Goal: Task Accomplishment & Management: Manage account settings

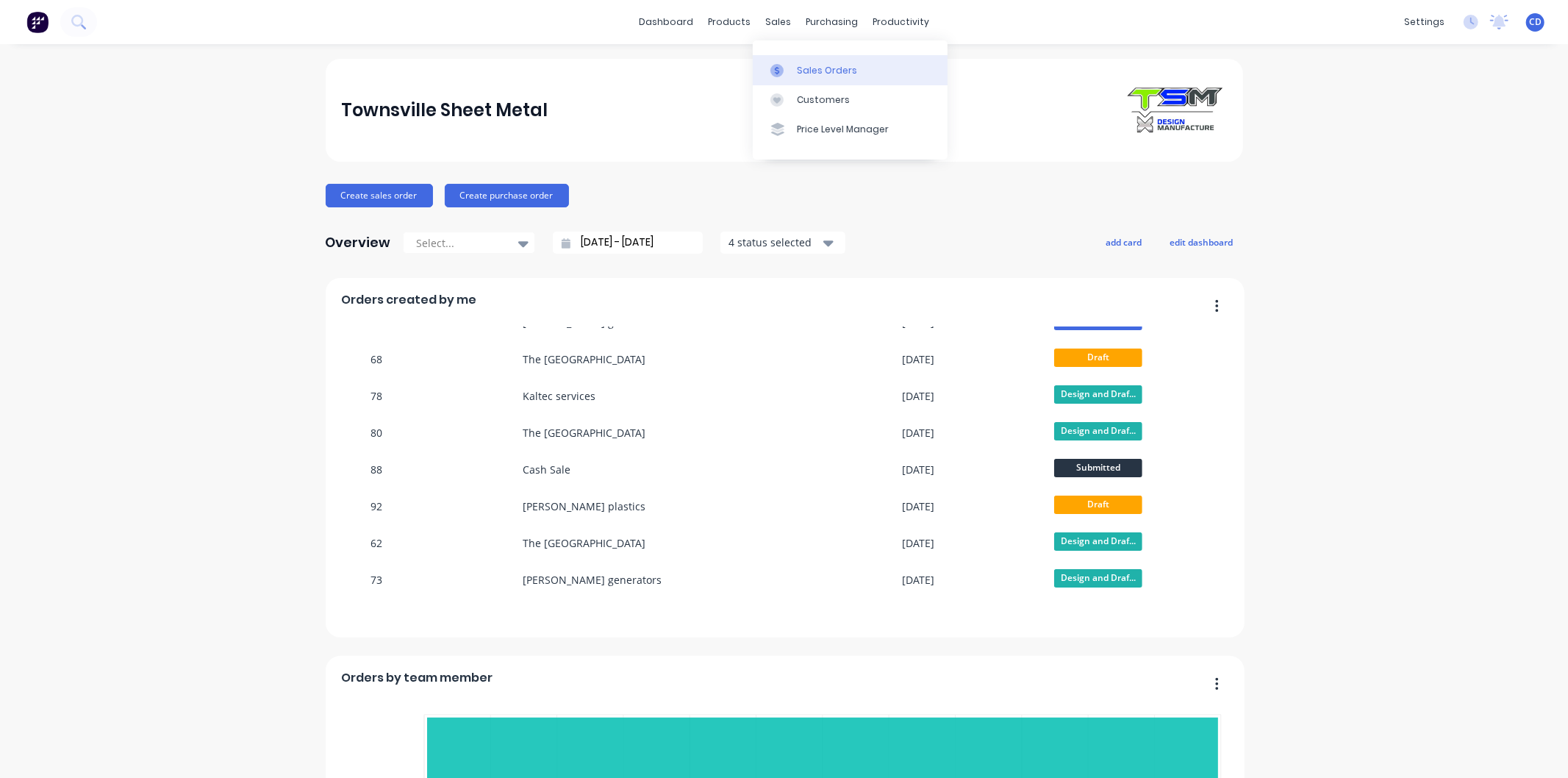
click at [829, 74] on div "Sales Orders" at bounding box center [827, 71] width 61 height 13
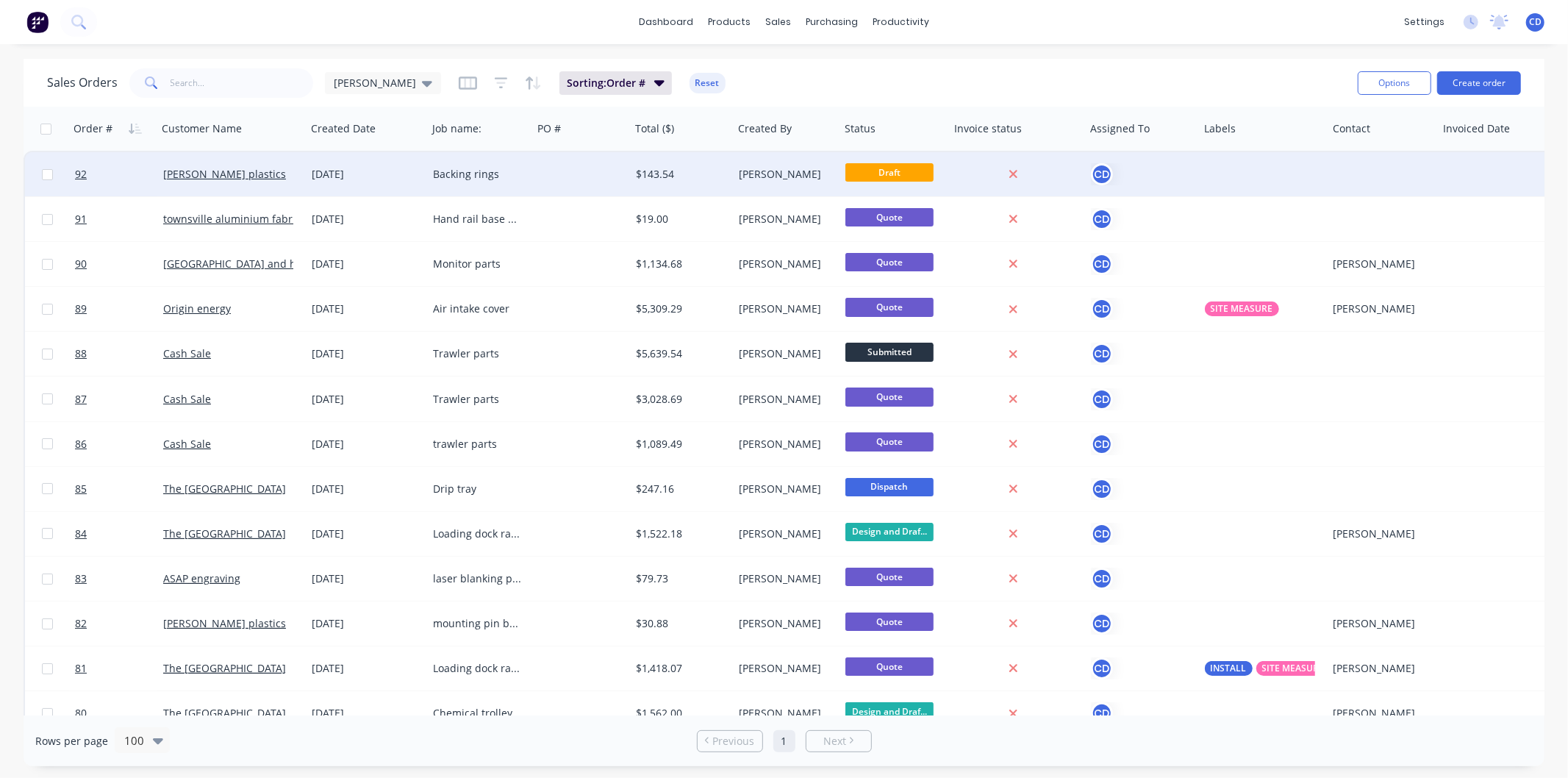
click at [440, 178] on div "Backing rings" at bounding box center [477, 173] width 88 height 14
click at [359, 173] on div "[DATE]" at bounding box center [366, 173] width 109 height 14
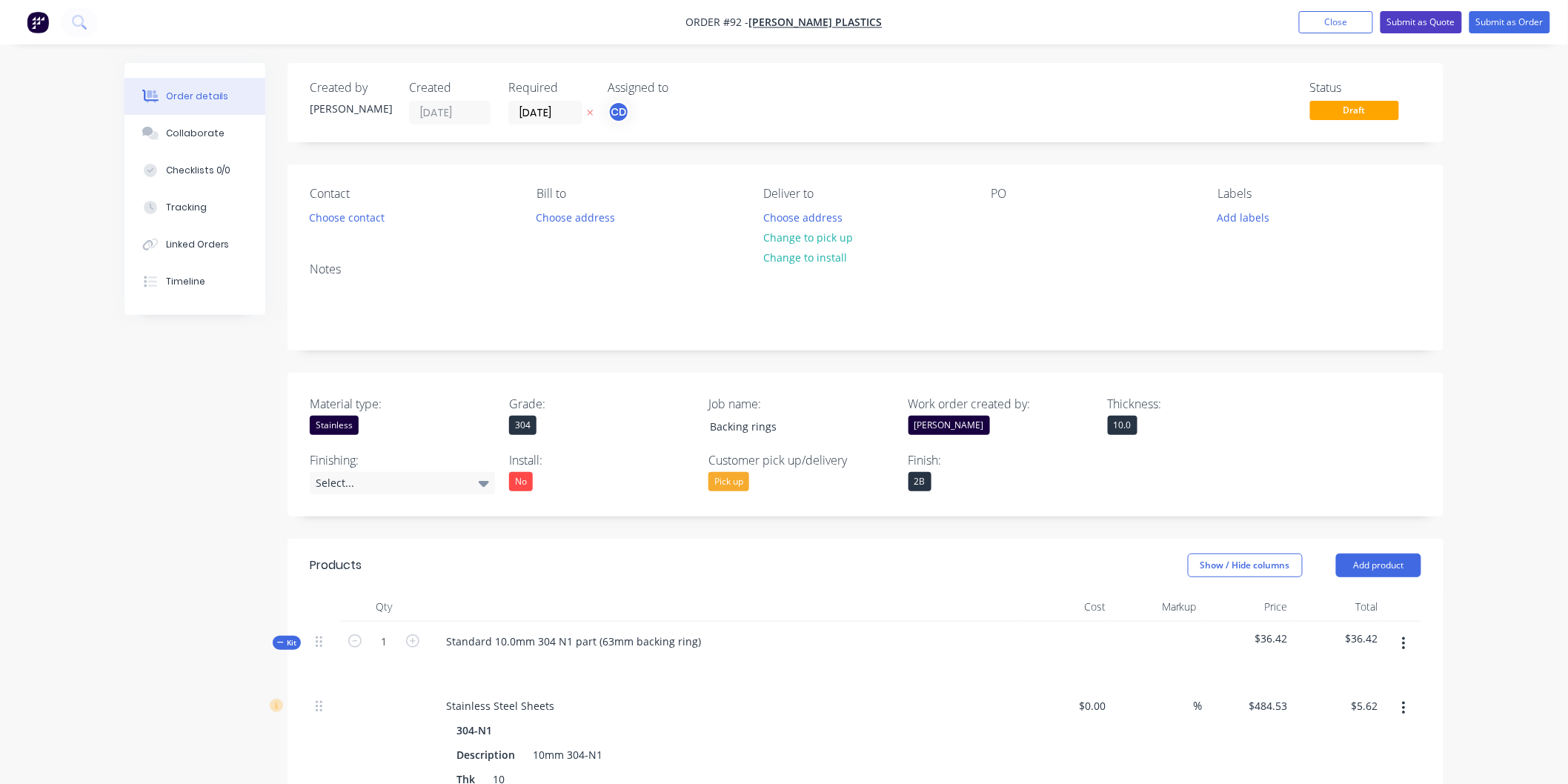
click at [1424, 24] on button "Submit as Quote" at bounding box center [1421, 22] width 81 height 22
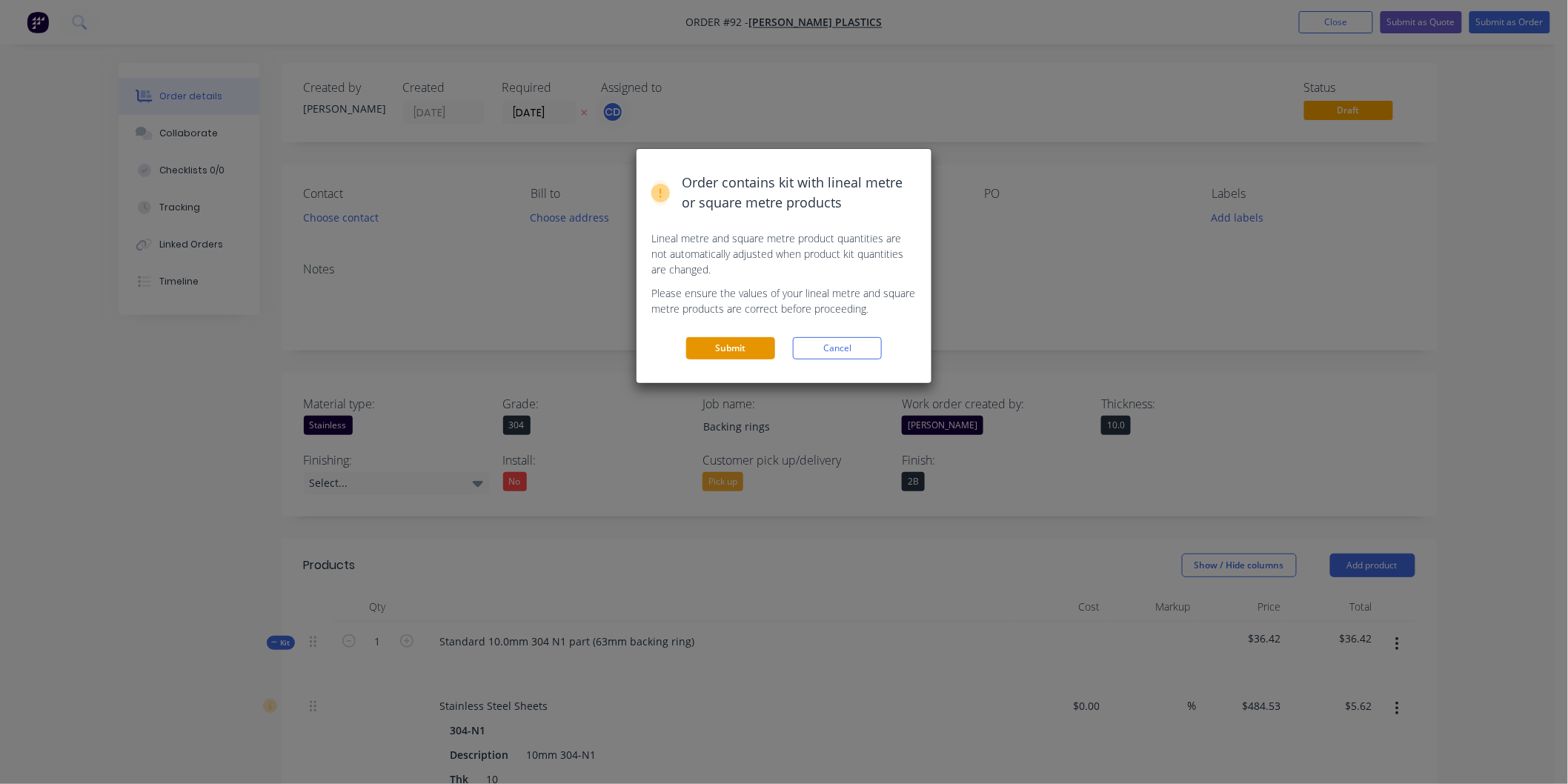
click at [737, 351] on button "Submit" at bounding box center [730, 348] width 89 height 22
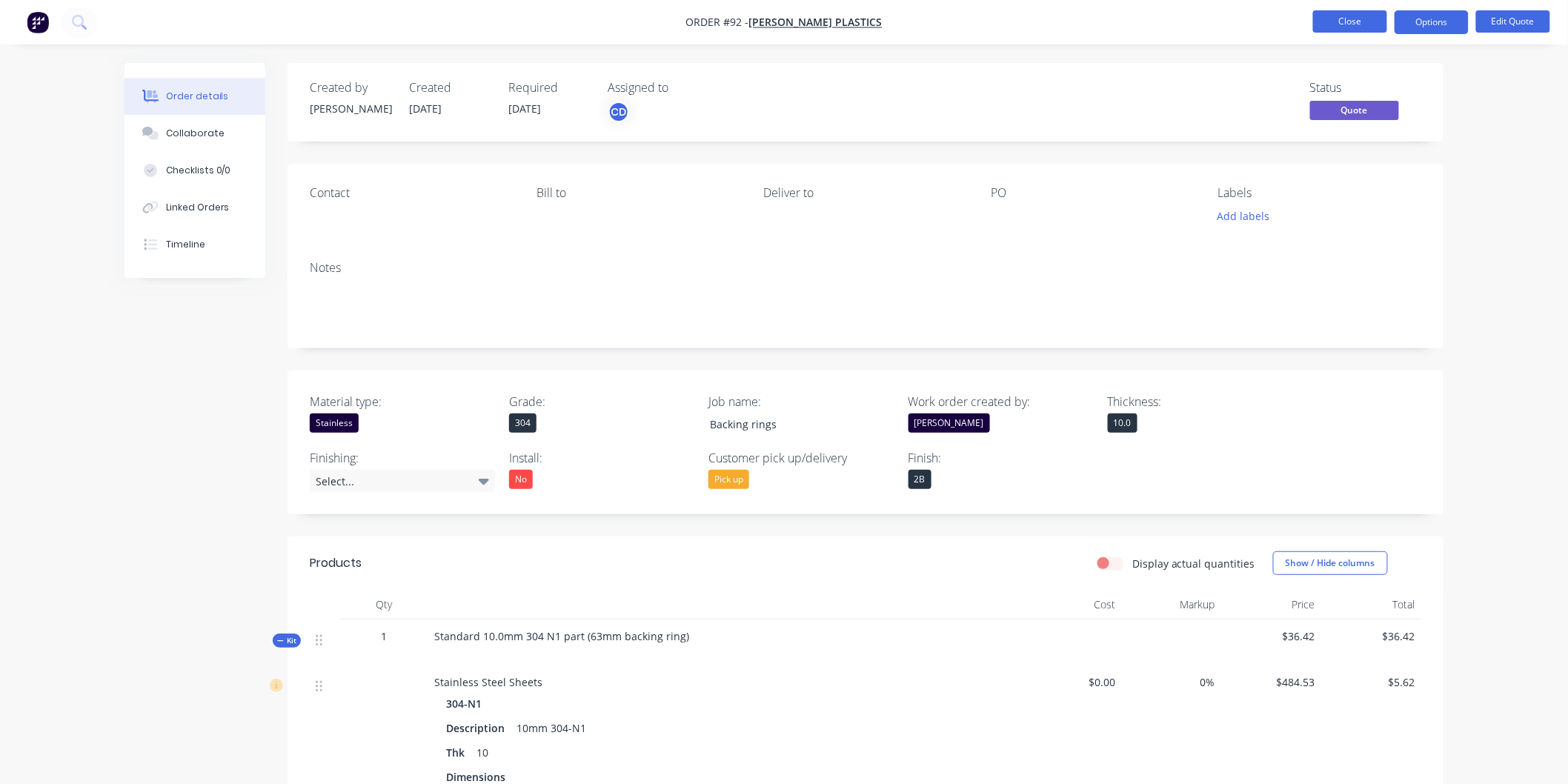
click at [1346, 16] on button "Close" at bounding box center [1350, 21] width 74 height 22
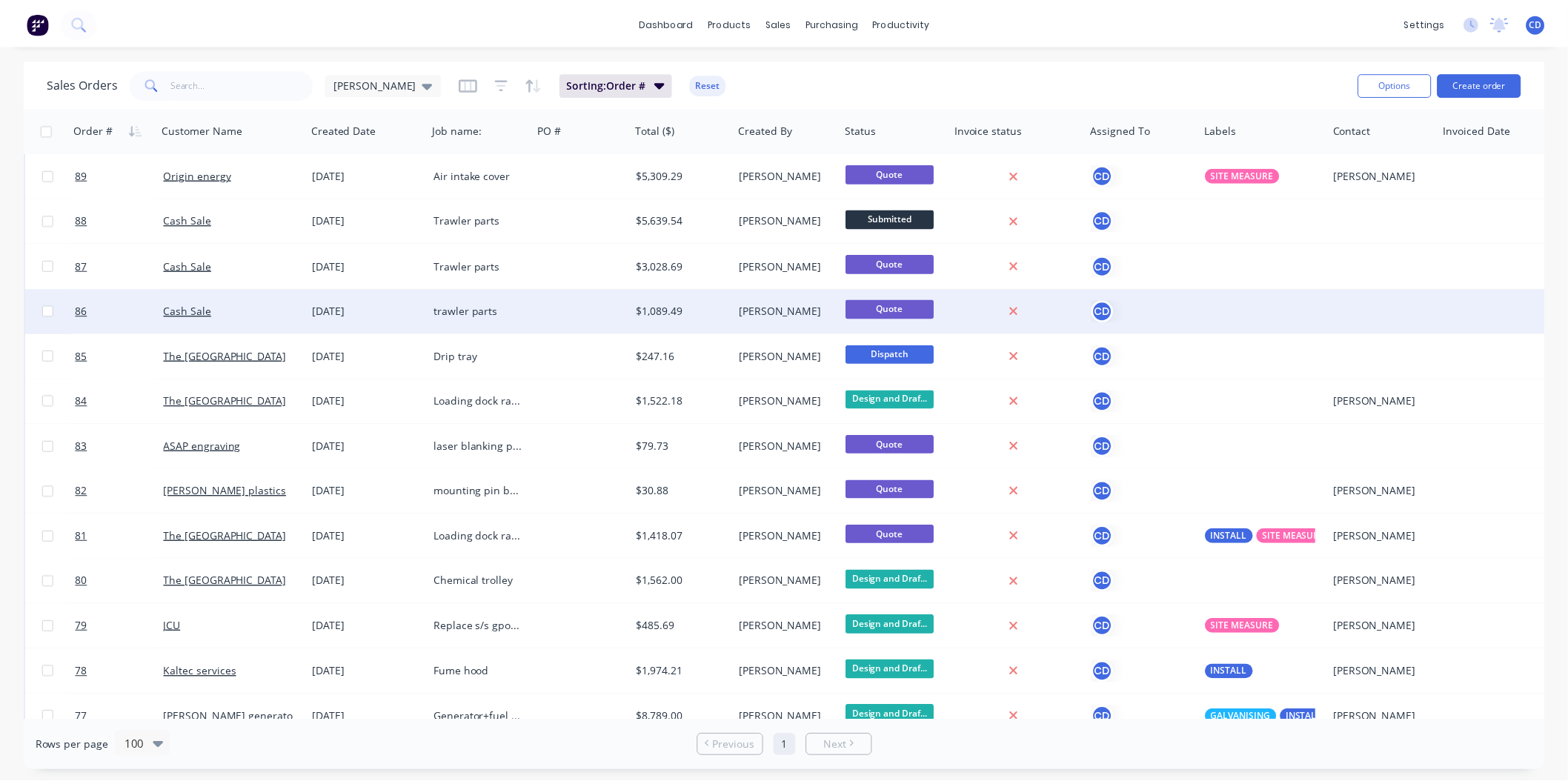
scroll to position [165, 0]
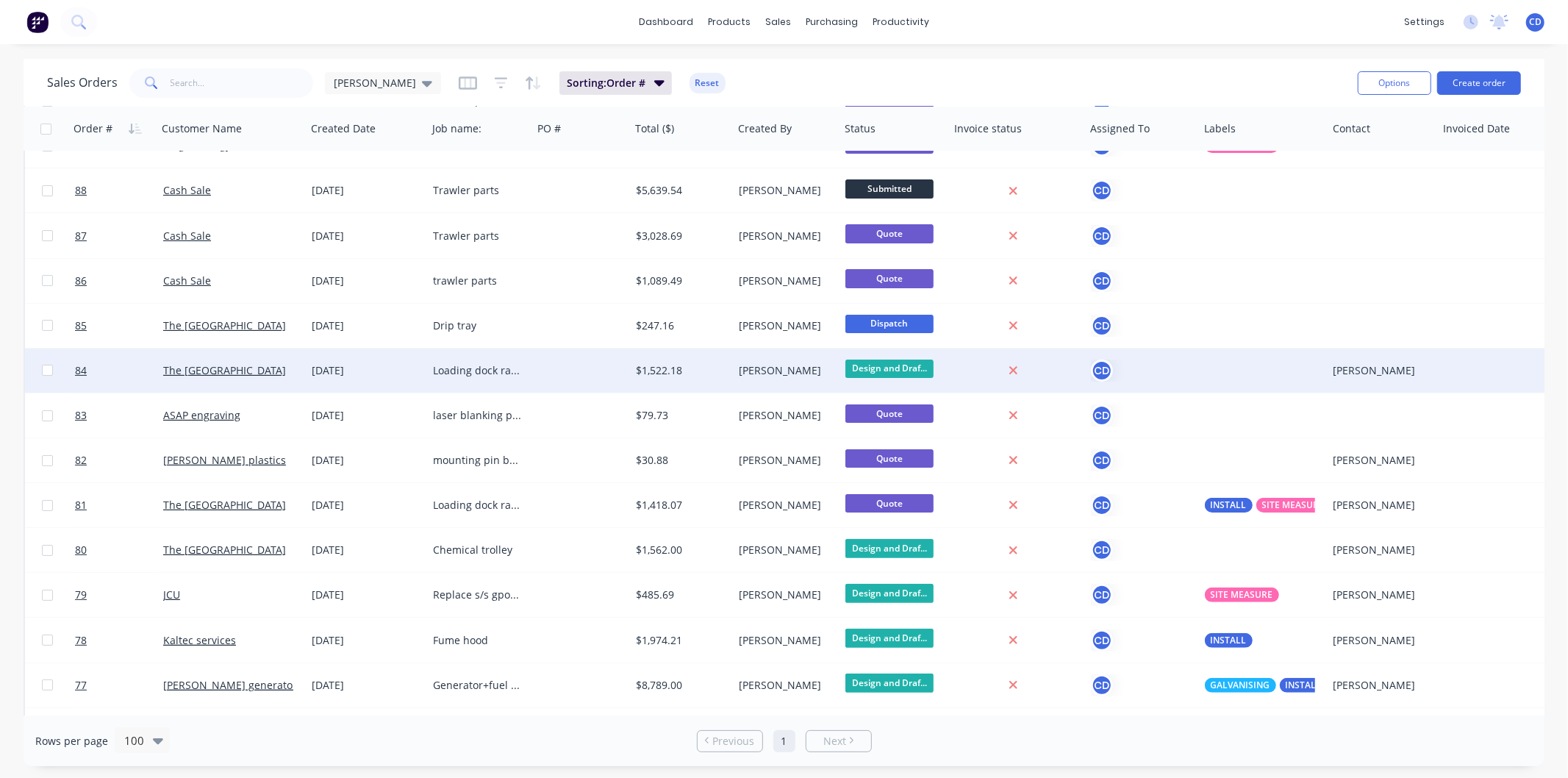
click at [329, 365] on div "[DATE]" at bounding box center [366, 370] width 109 height 14
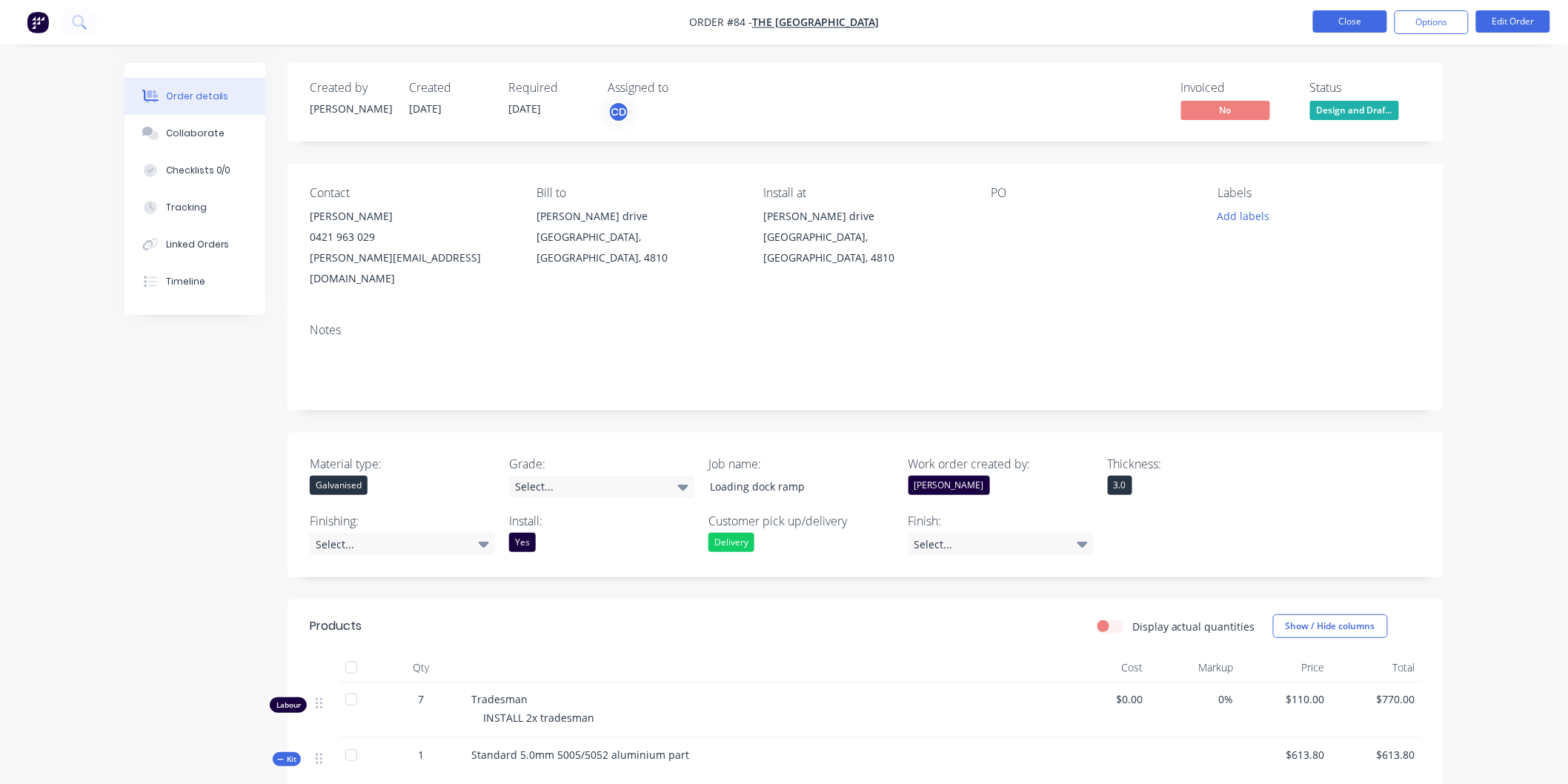
click at [1361, 24] on button "Close" at bounding box center [1350, 21] width 74 height 22
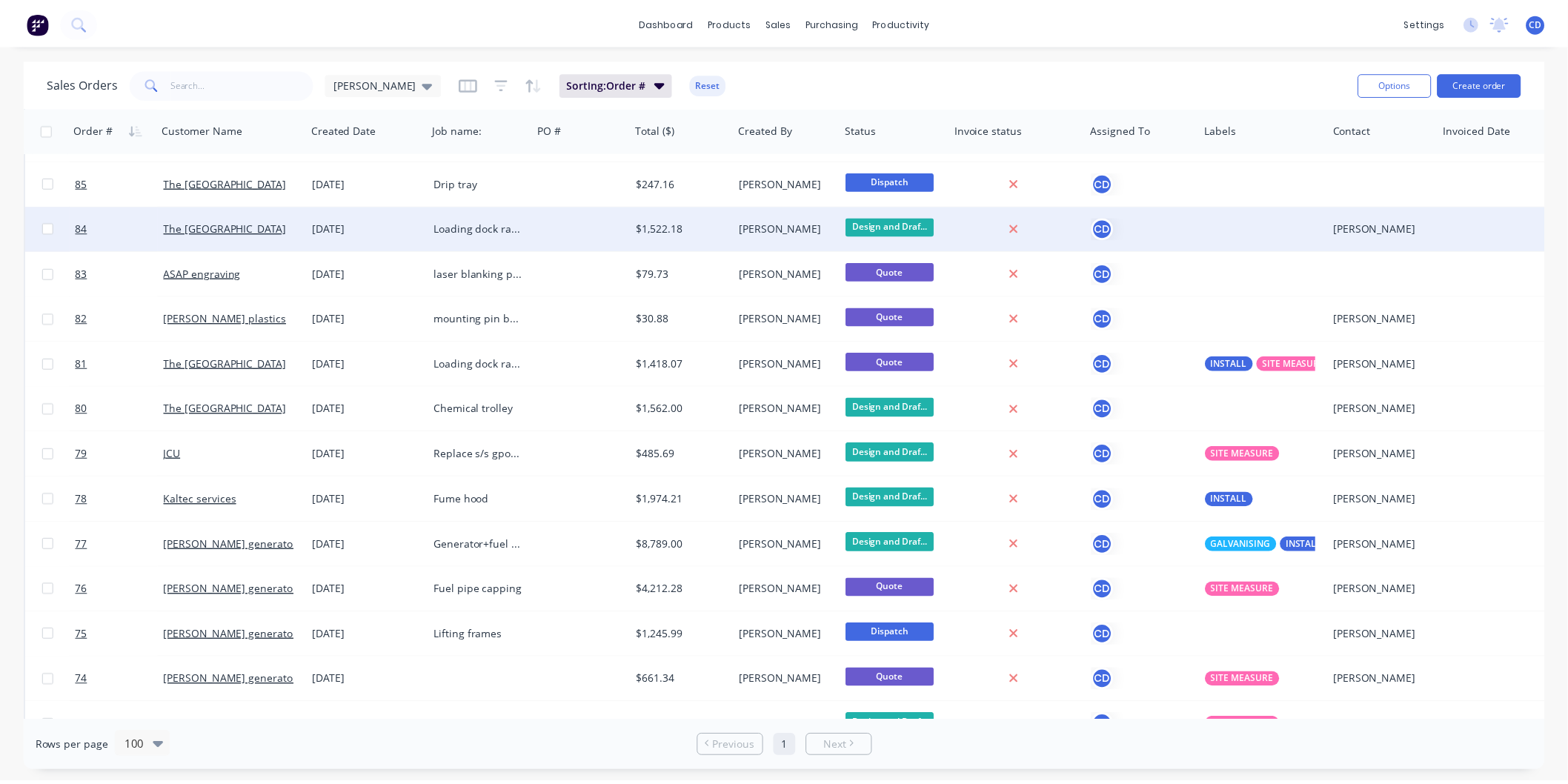
scroll to position [329, 0]
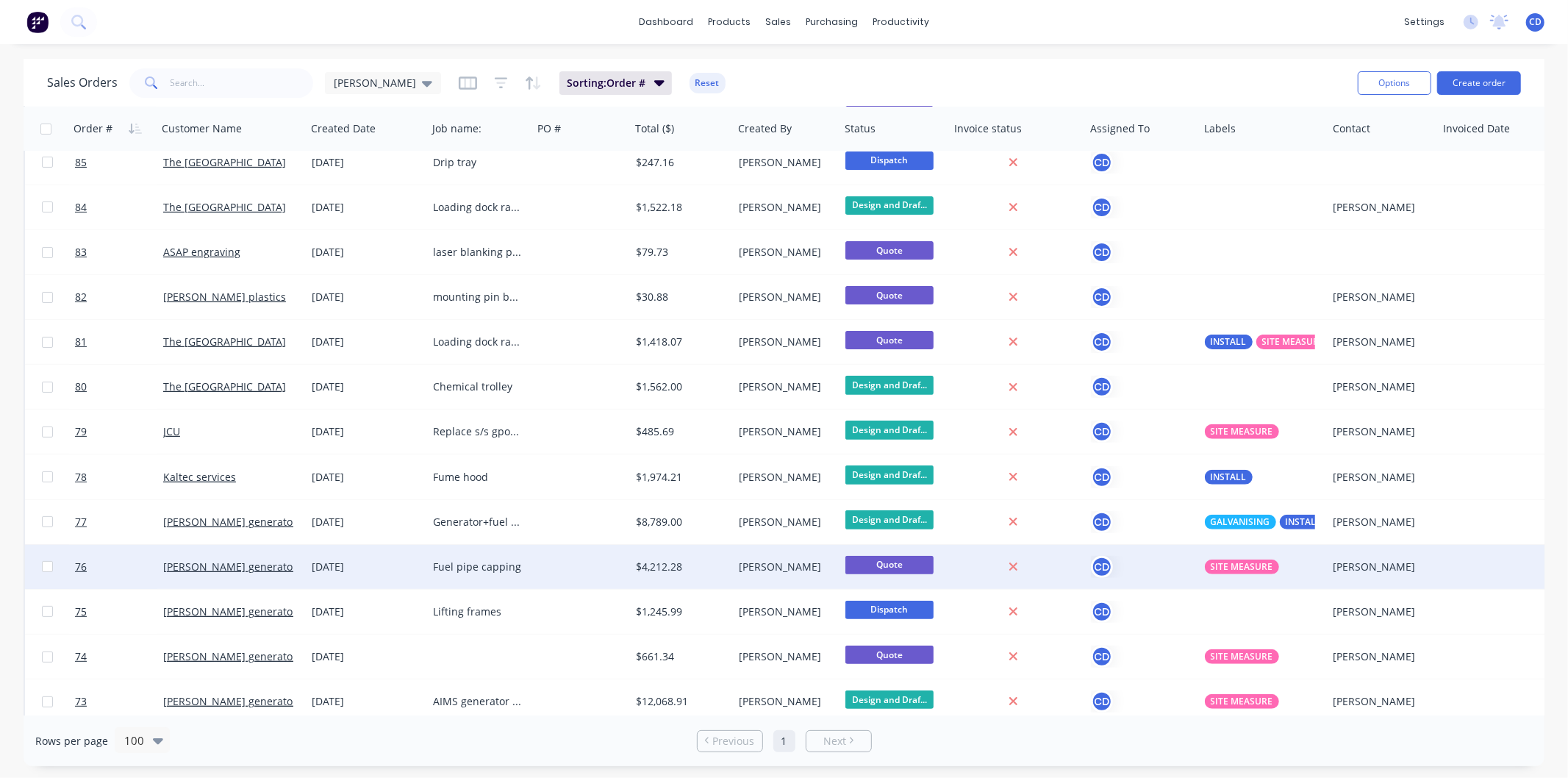
click at [490, 563] on div "Fuel pipe capping" at bounding box center [477, 566] width 88 height 14
click at [355, 569] on div "[DATE]" at bounding box center [366, 566] width 109 height 14
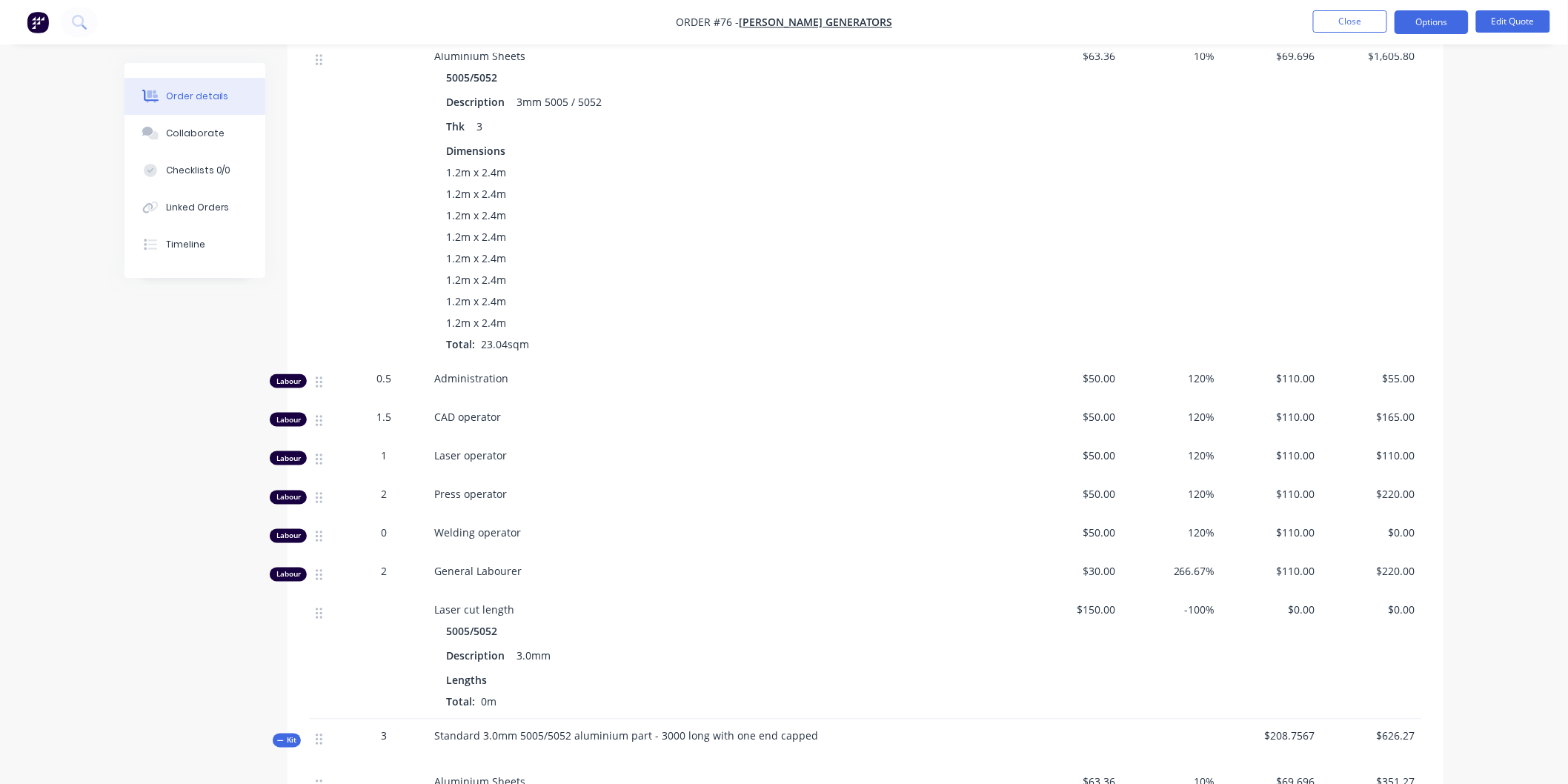
scroll to position [705, 0]
click at [1350, 14] on button "Close" at bounding box center [1350, 21] width 74 height 22
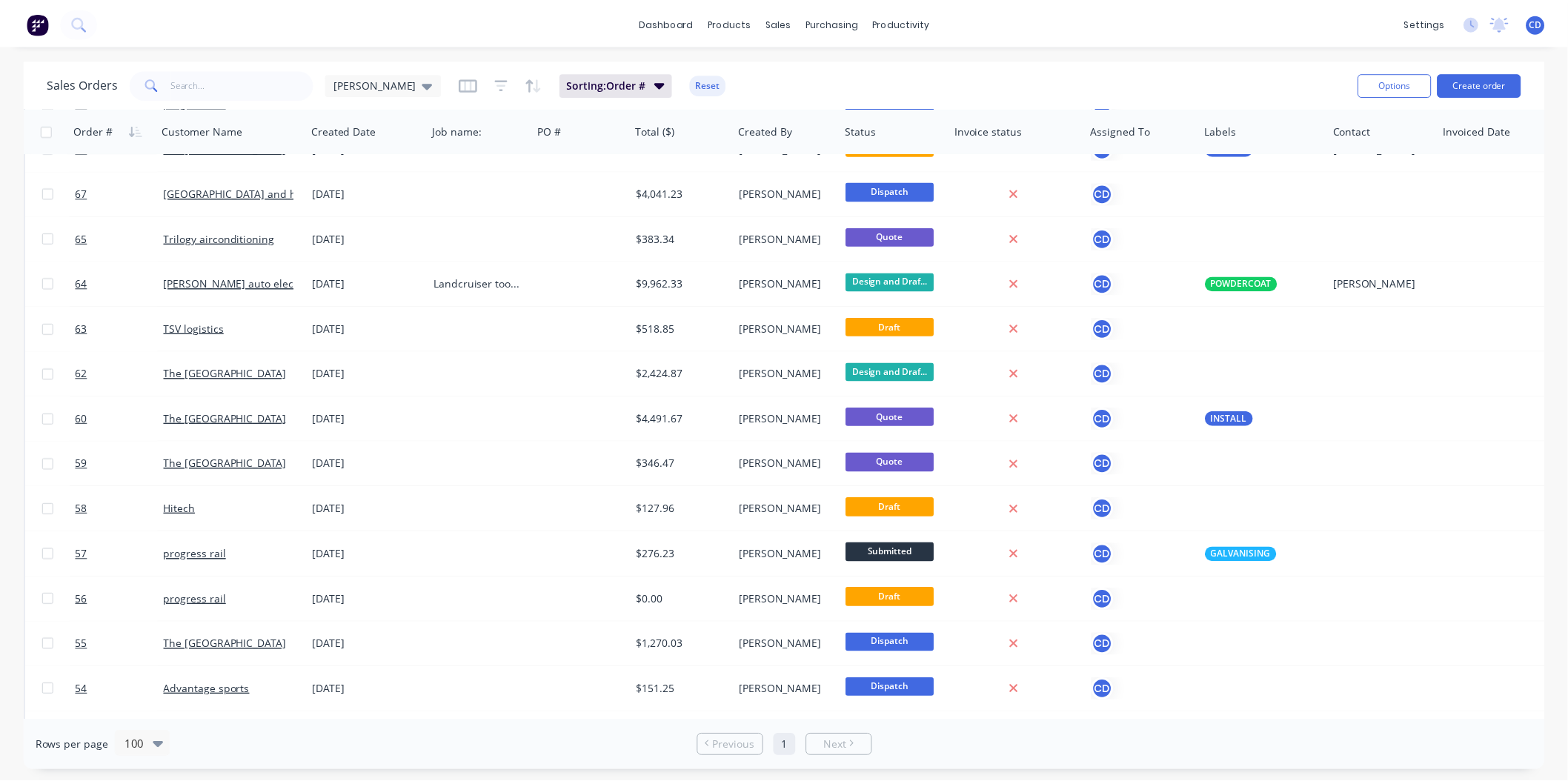
scroll to position [1151, 0]
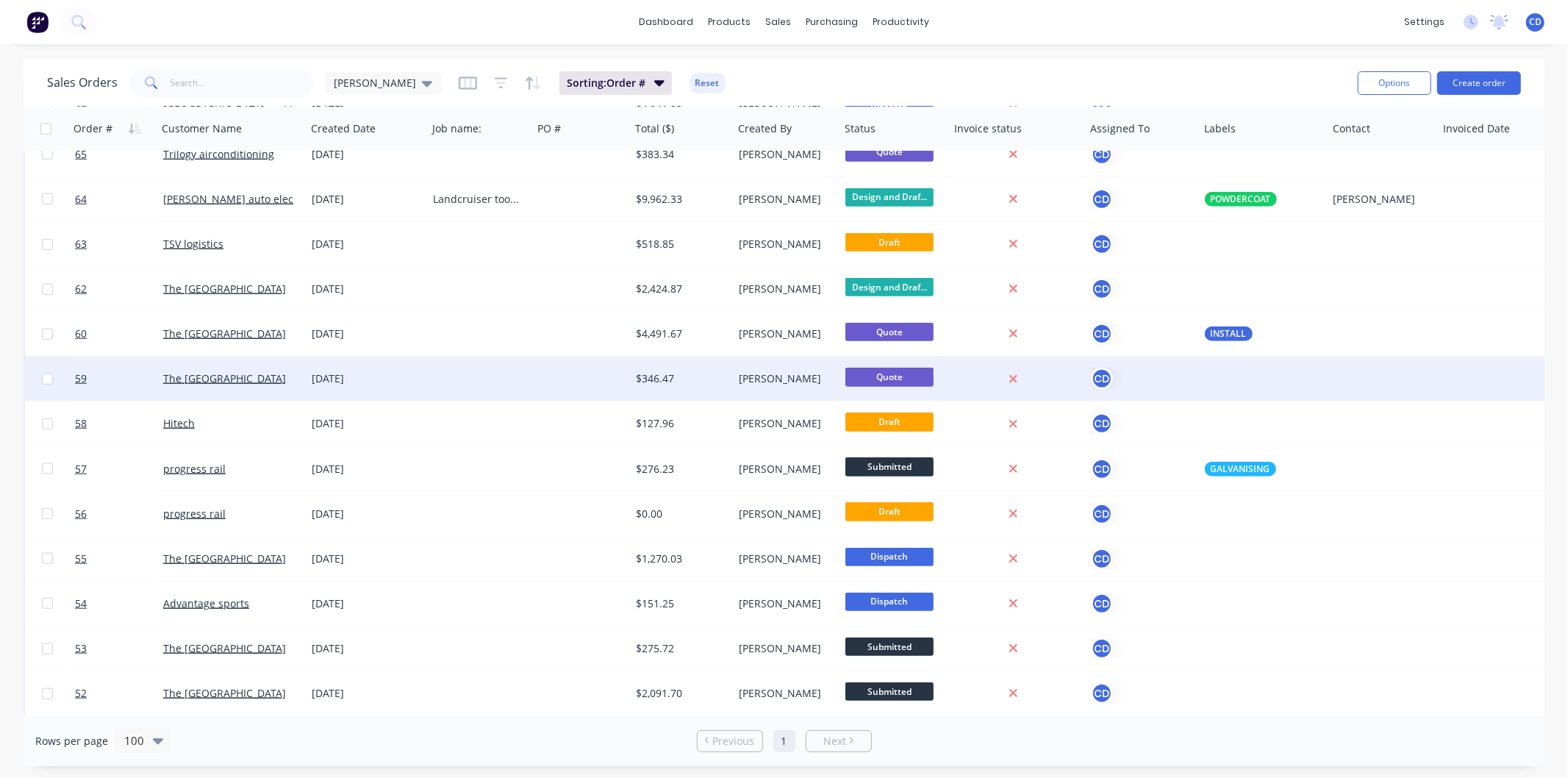
click at [355, 381] on div "[DATE]" at bounding box center [366, 378] width 109 height 14
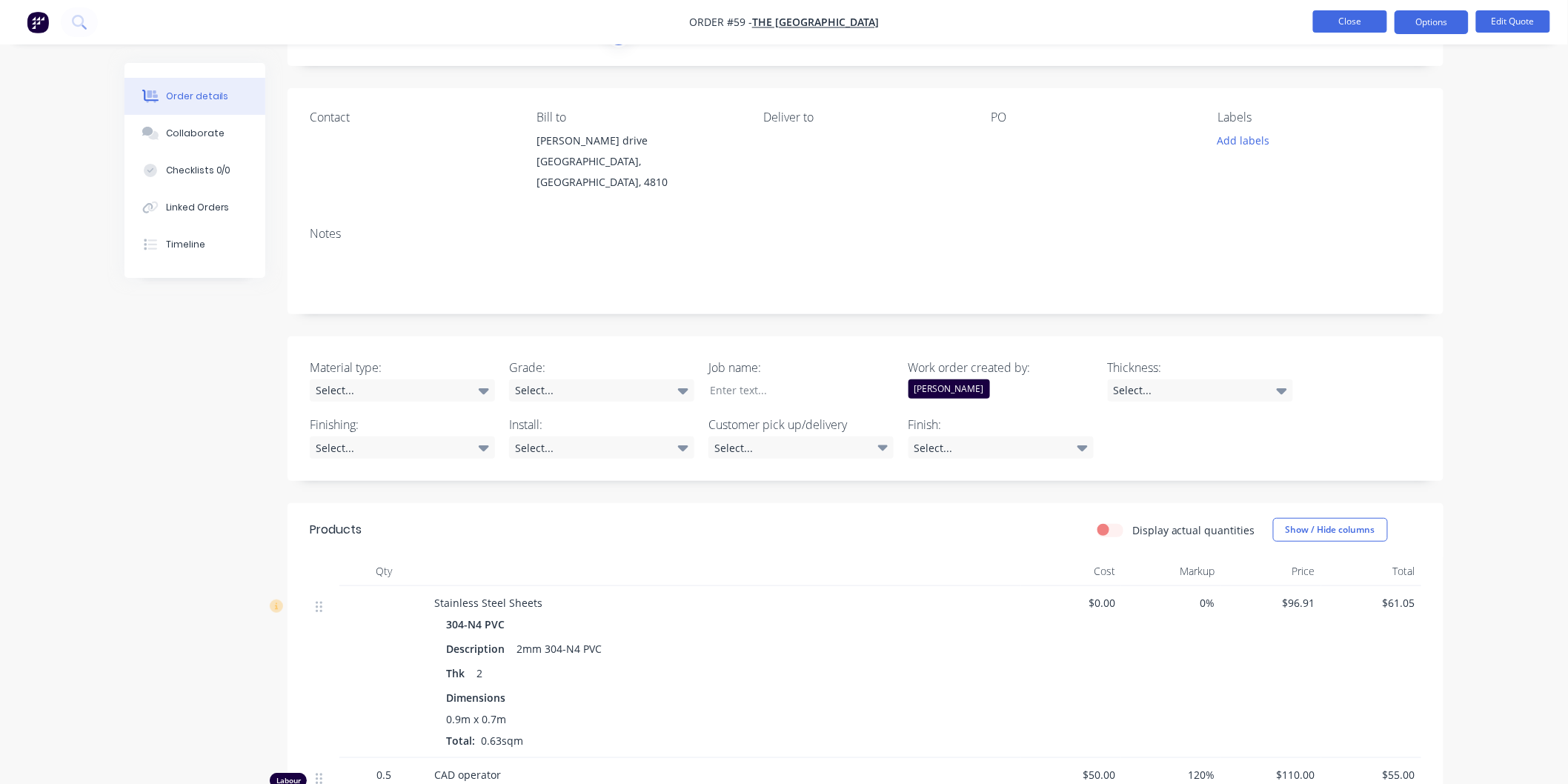
scroll to position [70, 0]
click at [1365, 19] on button "Close" at bounding box center [1350, 21] width 74 height 22
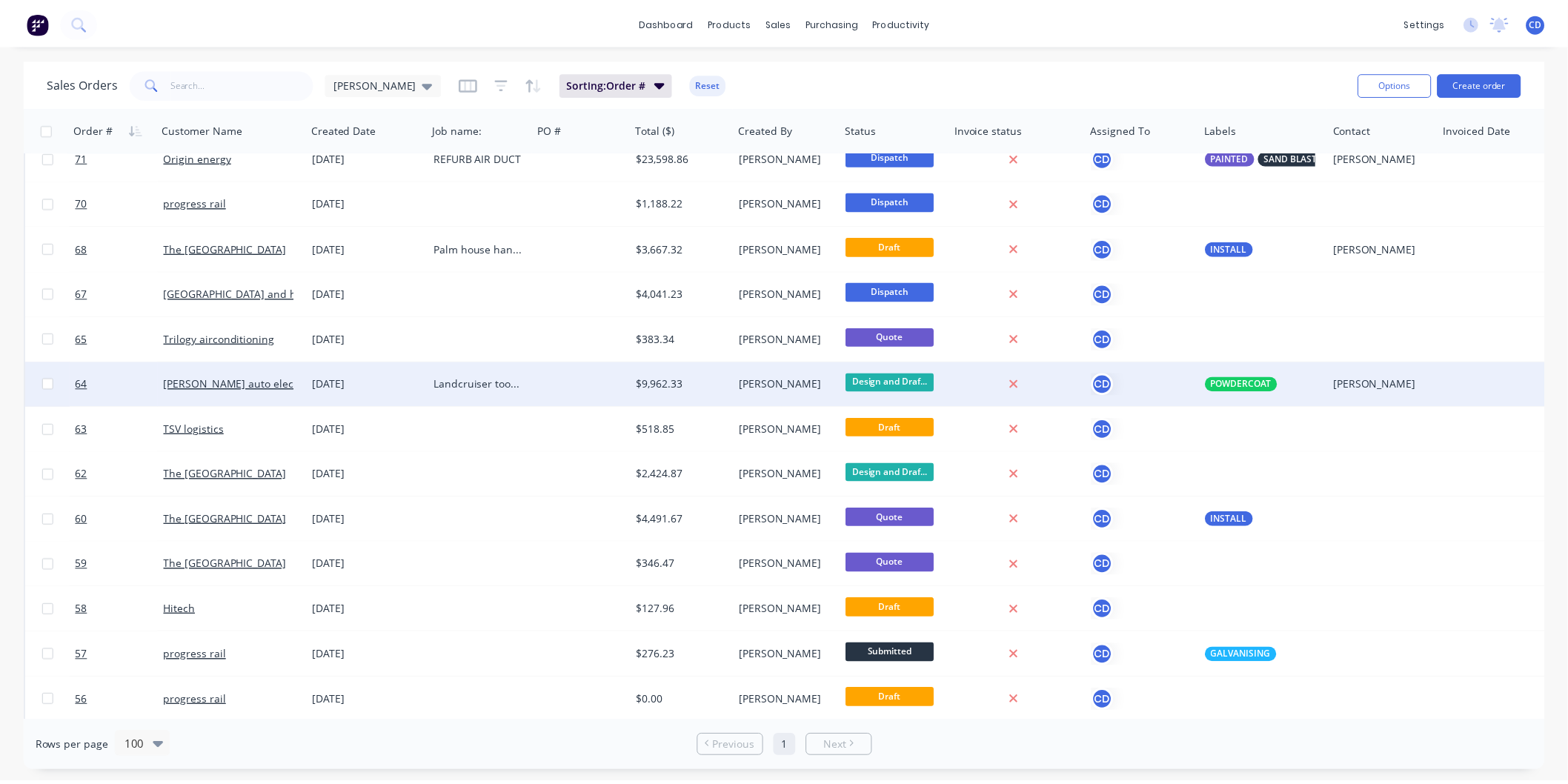
scroll to position [988, 0]
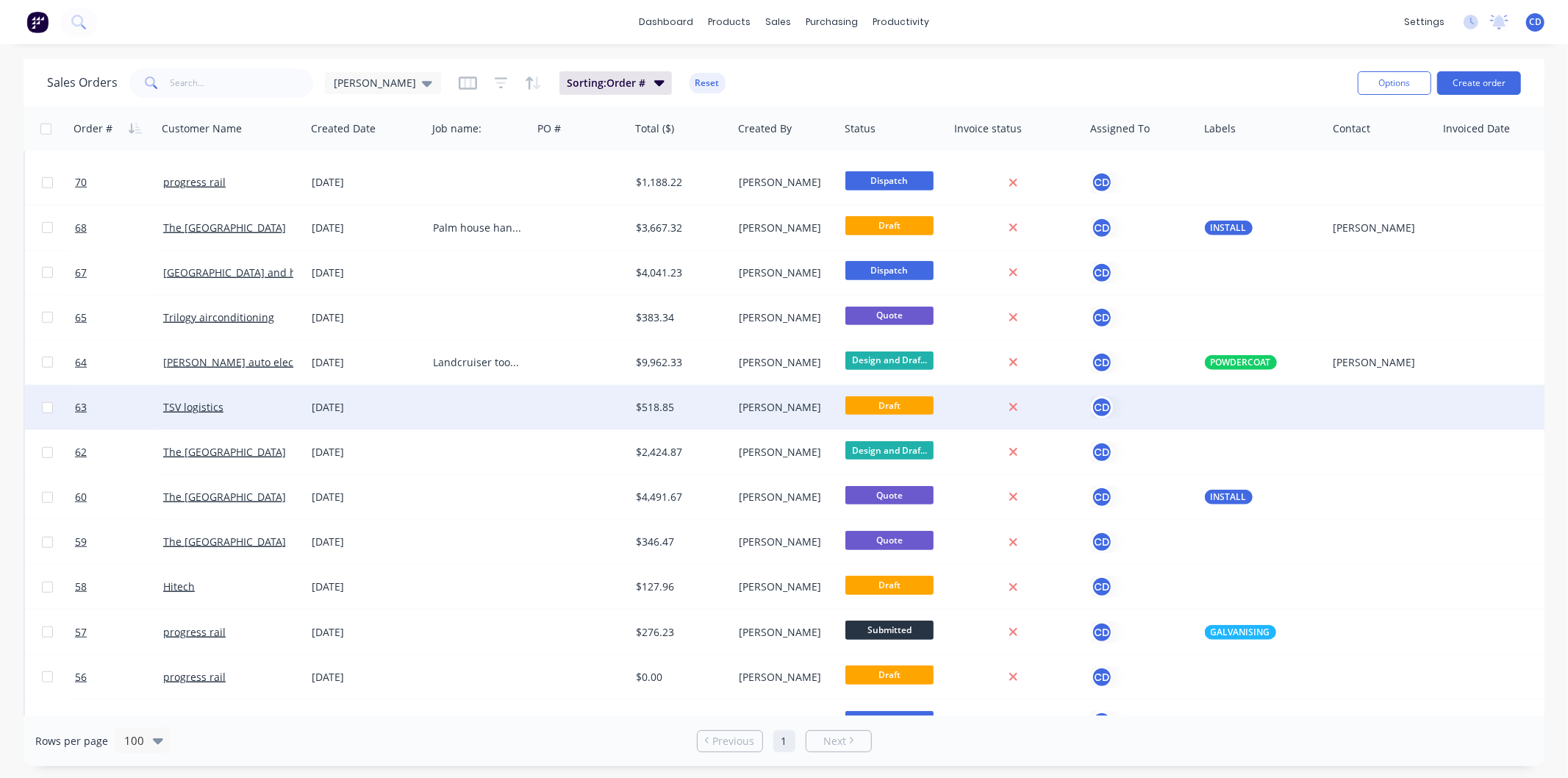
click at [349, 406] on div "[DATE]" at bounding box center [366, 407] width 109 height 14
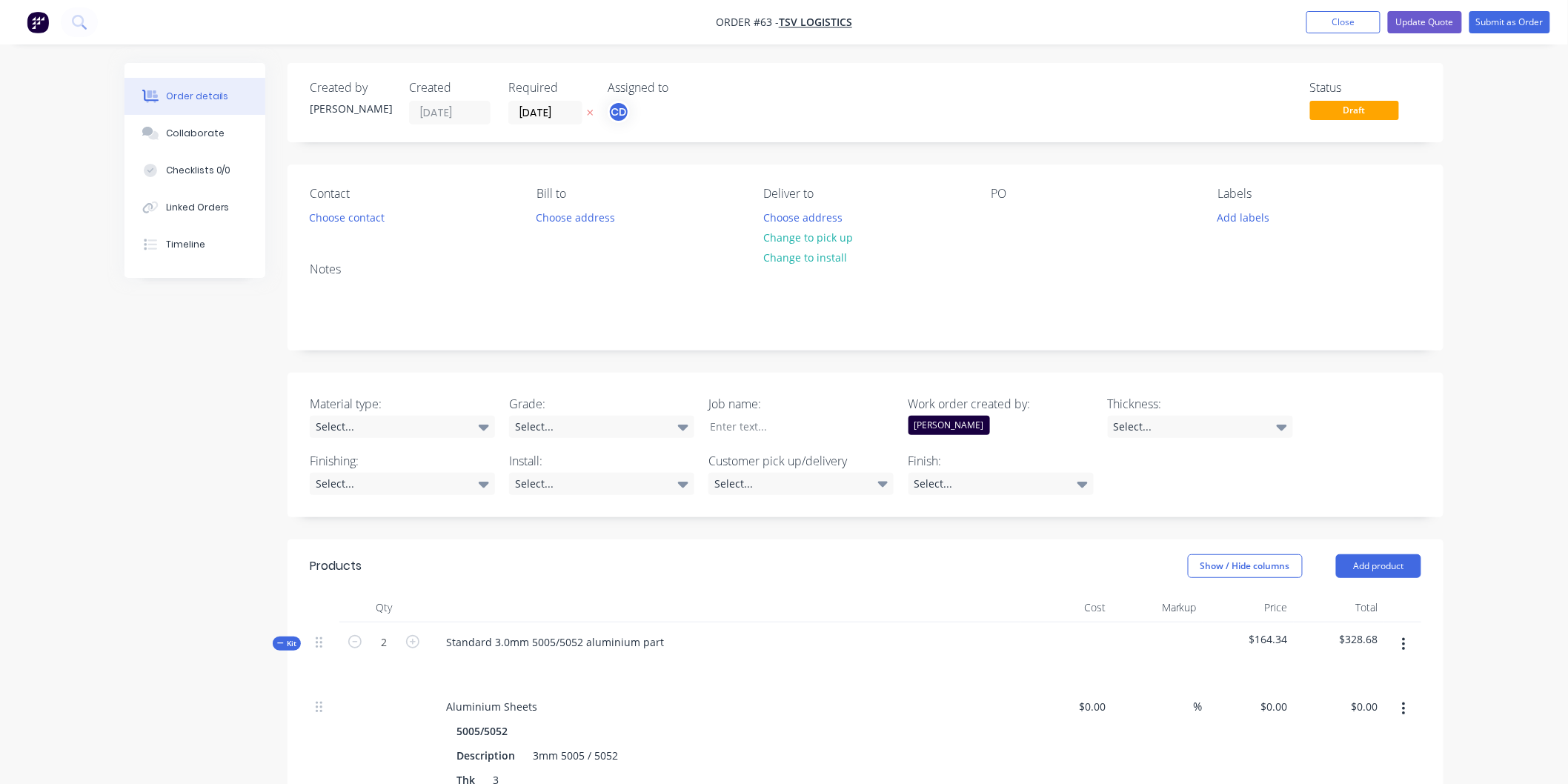
type input "$63.36"
type input "$31.68"
type input "$50.00"
type input "120"
type input "$110.00"
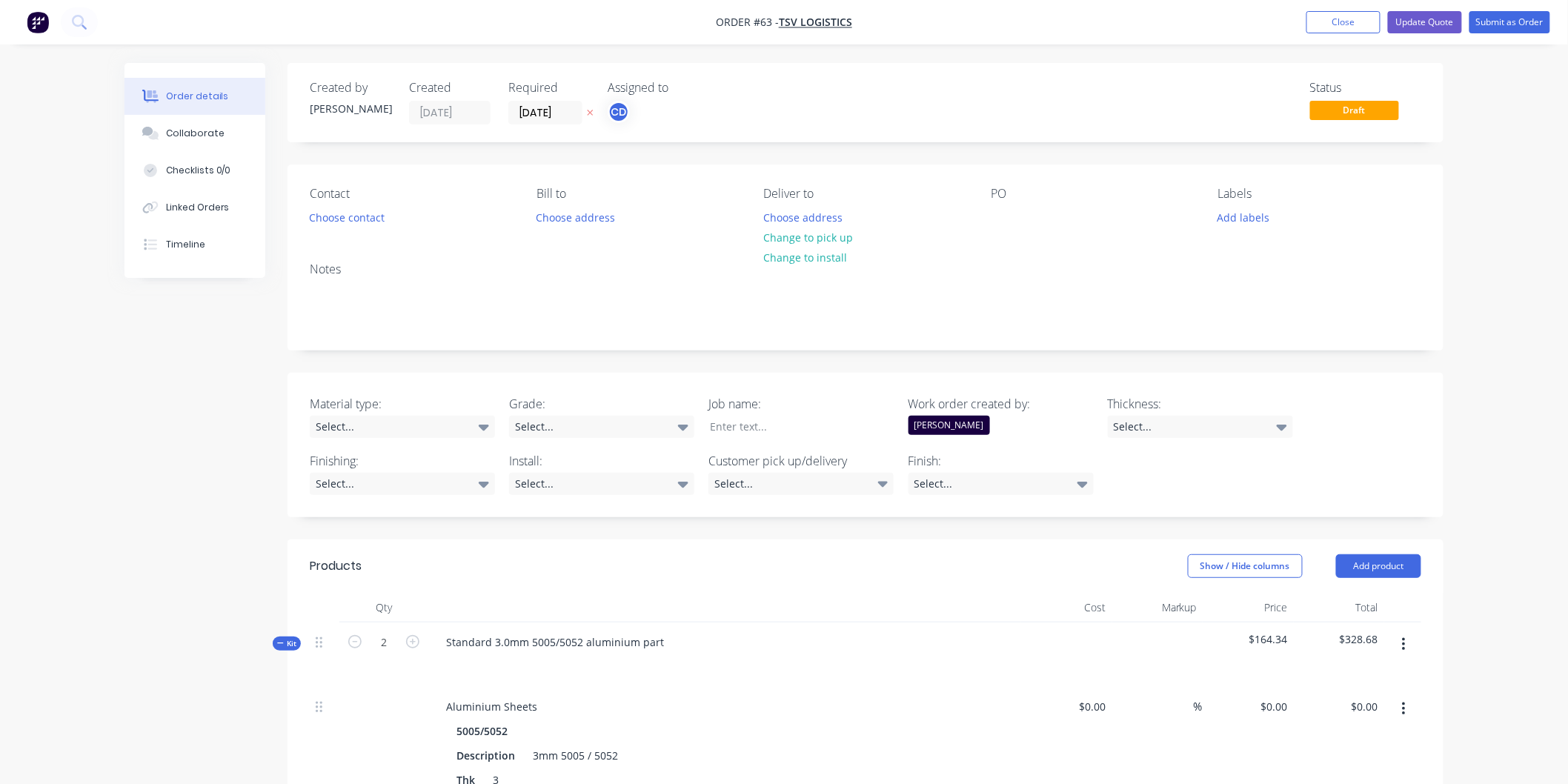
type input "$110.00"
type input "$50.00"
type input "120"
type input "$110.00"
type input "$55.00"
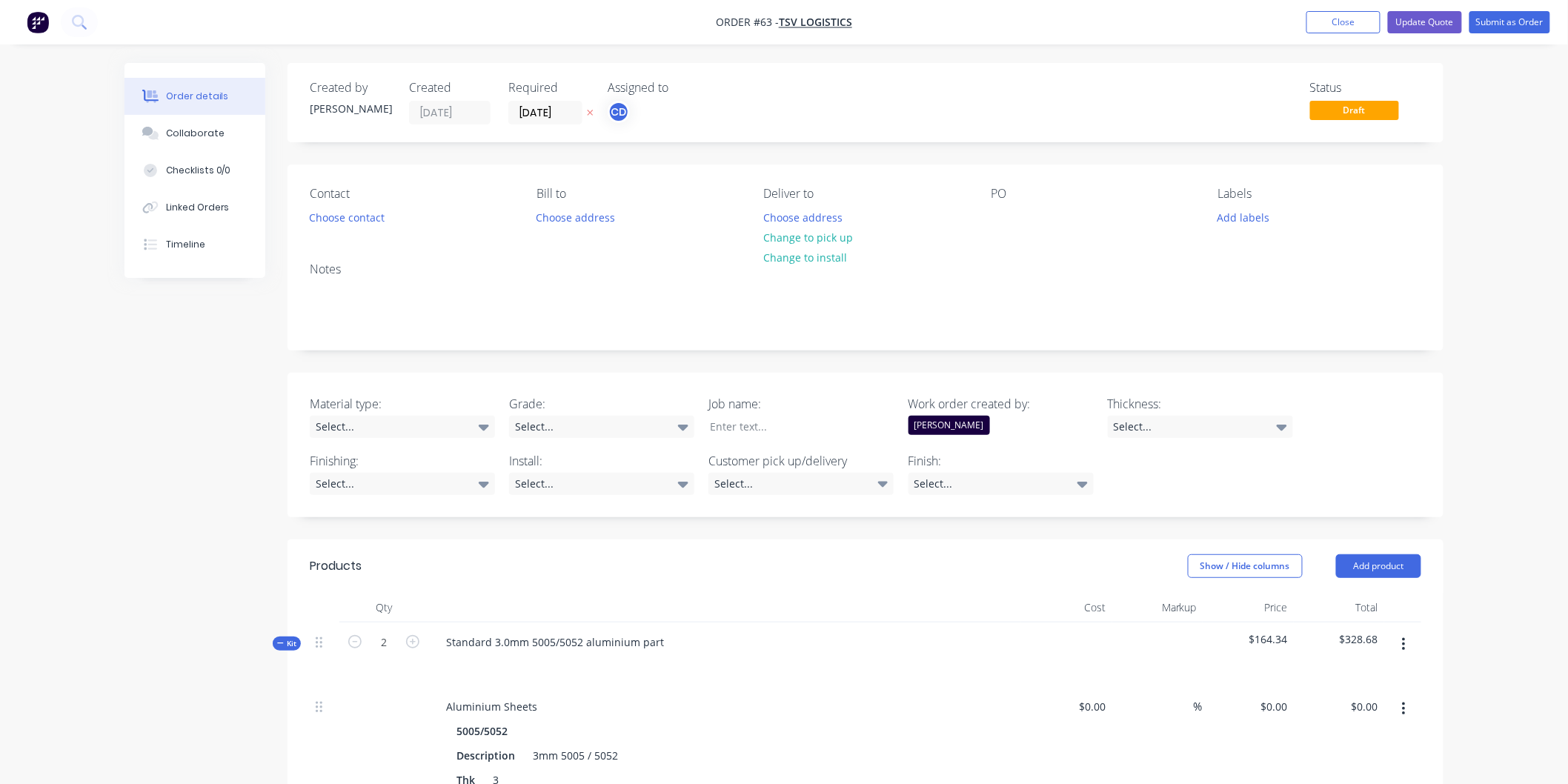
type input "$50.00"
type input "120"
type input "$110.00"
type input "$55.00"
type input "$50.00"
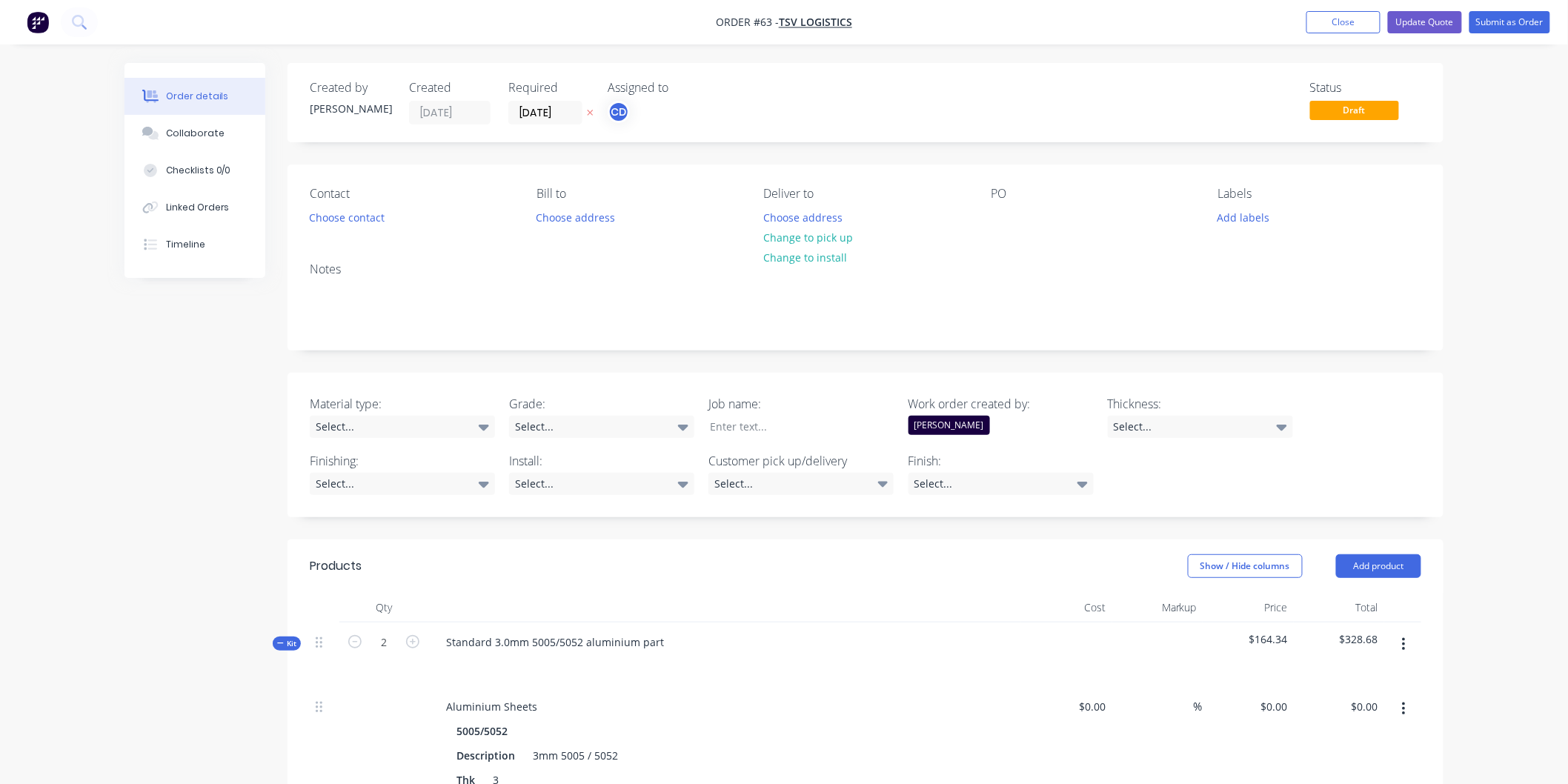
type input "120"
type input "$110.00"
type input "$55.00"
type input "$50.00"
type input "120"
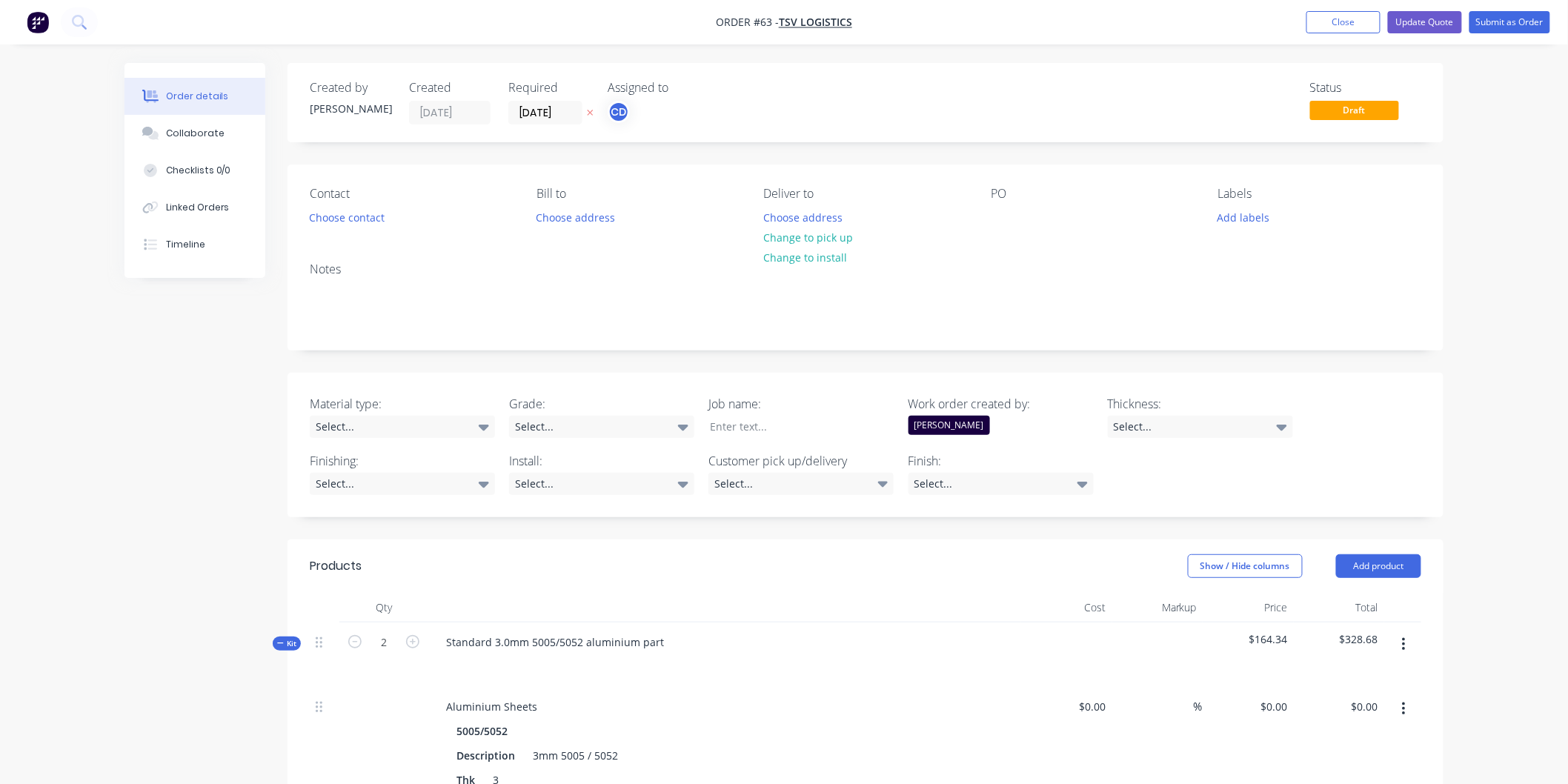
type input "$110.00"
type input "$30.00"
type input "266.67"
type input "$110.00"
type input "$22.00"
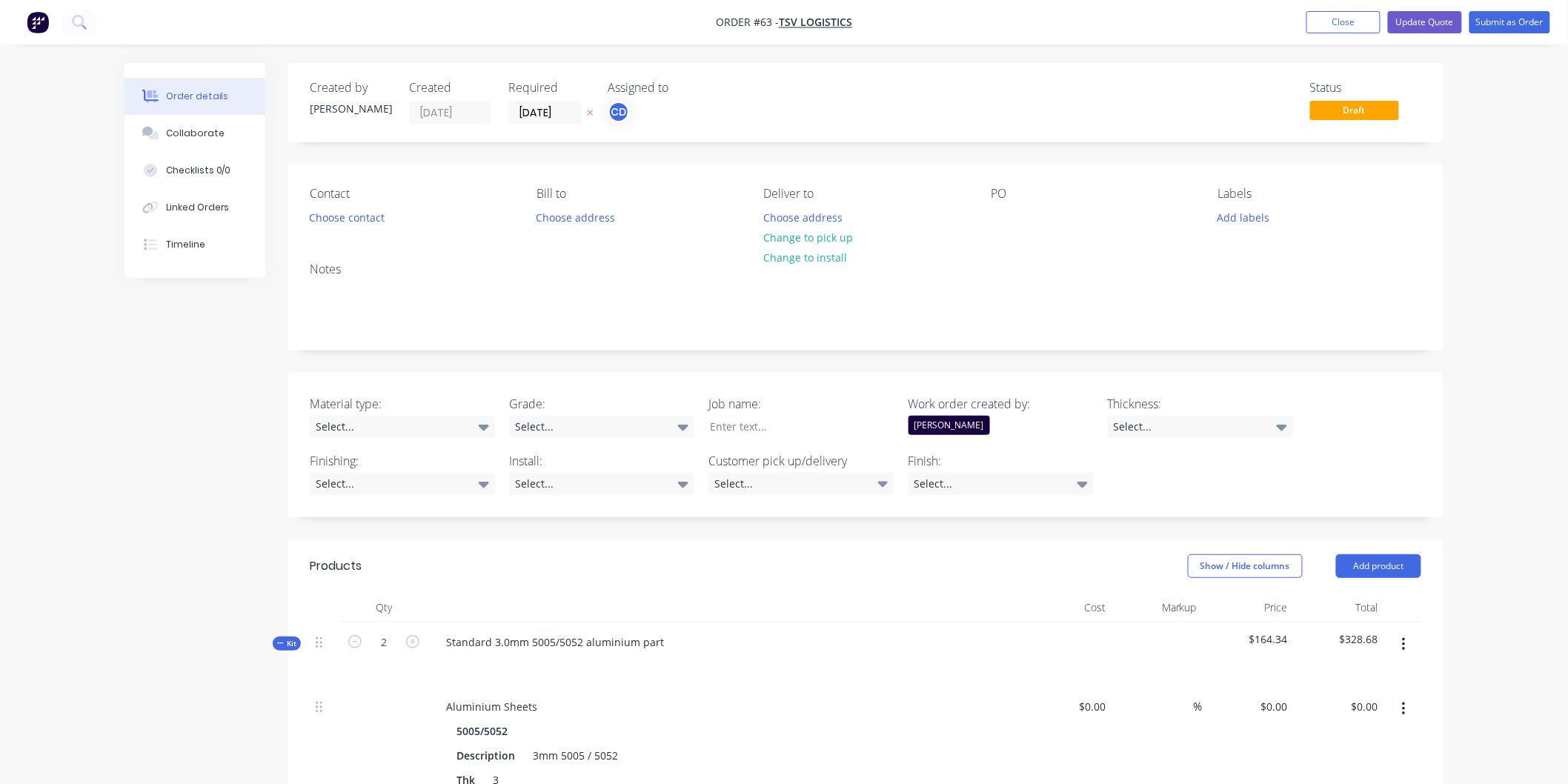
type input "$150.00"
type input "100"
type input "$300.00"
type input "$83.56"
type input "$50.00"
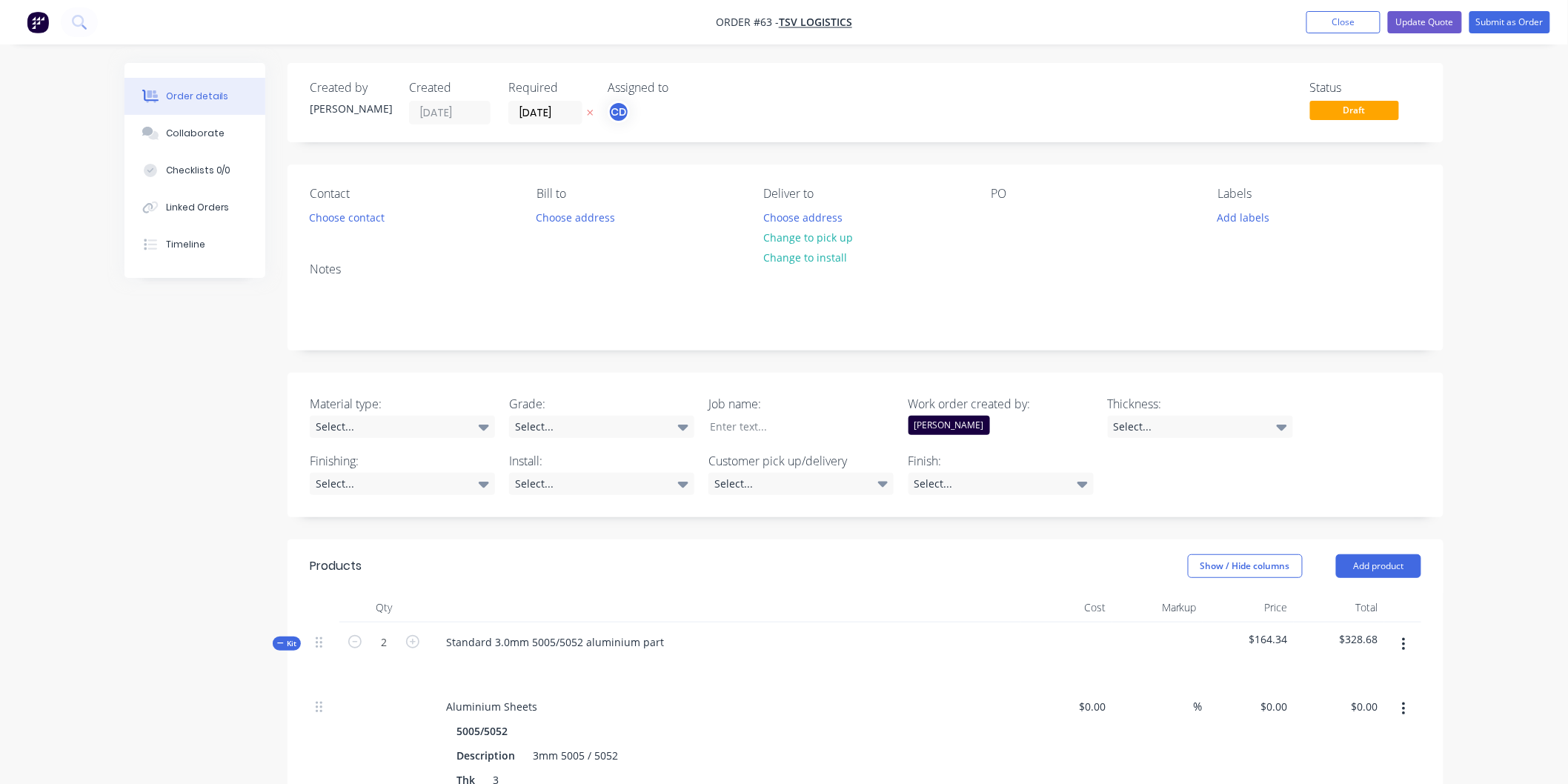
type input "120"
type input "$110.00"
type input "$11.00"
type input "$50.00"
type input "120"
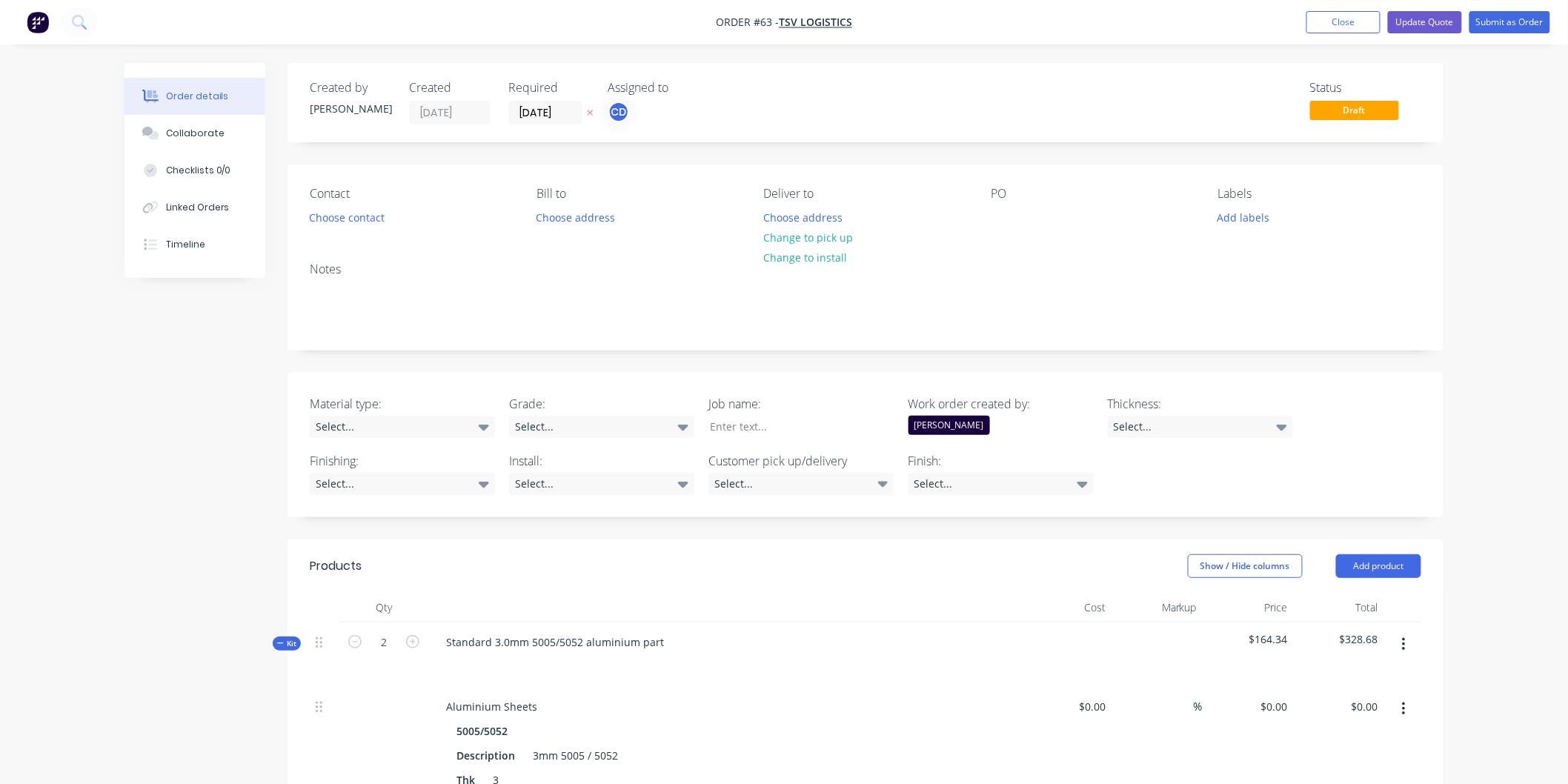
type input "$110.00"
type input "$27.50"
type input "$50.00"
type input "120"
type input "$110.00"
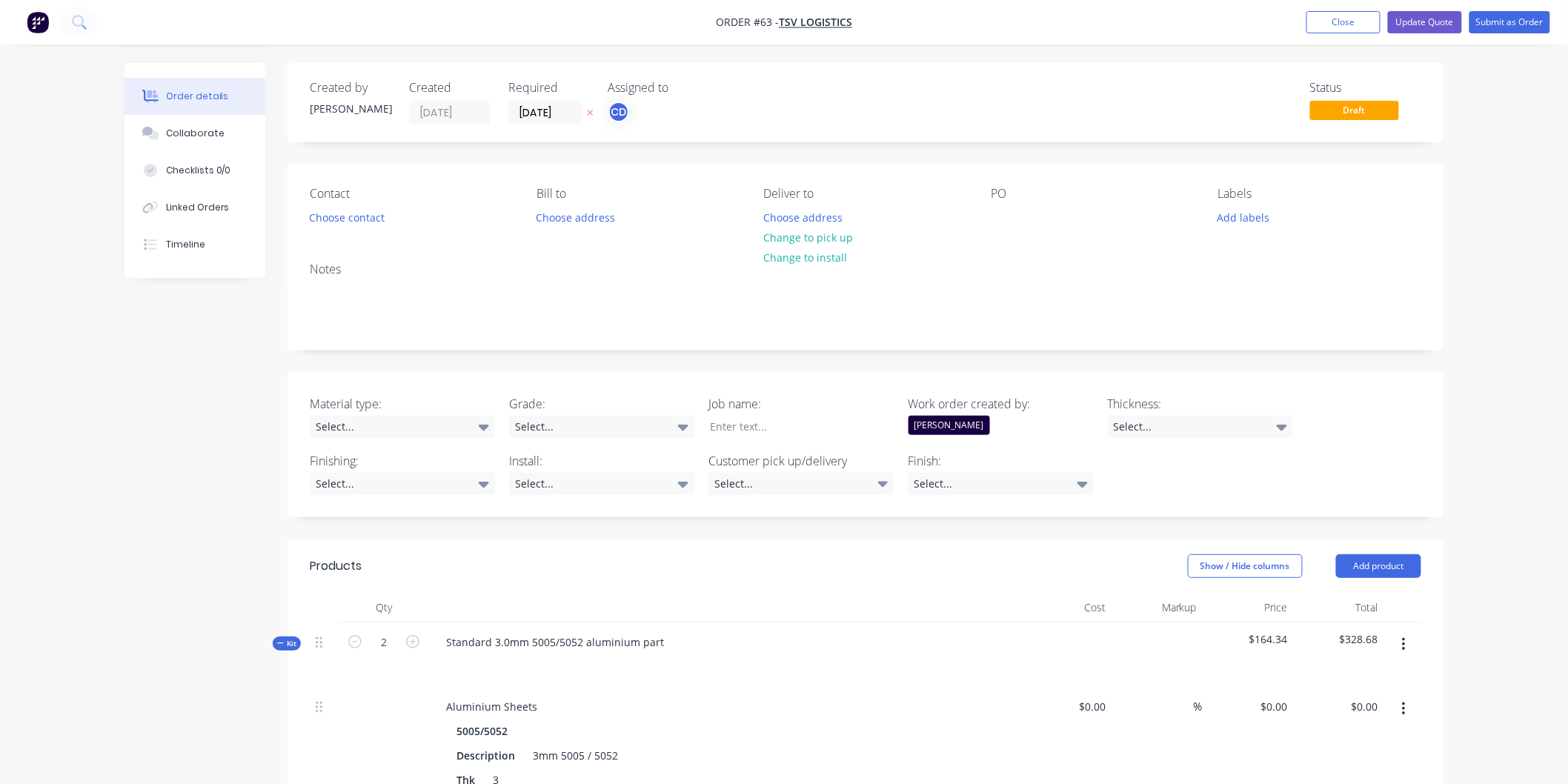
type input "$11.00"
type input "$50.00"
type input "120"
type input "$110.00"
type input "$27.50"
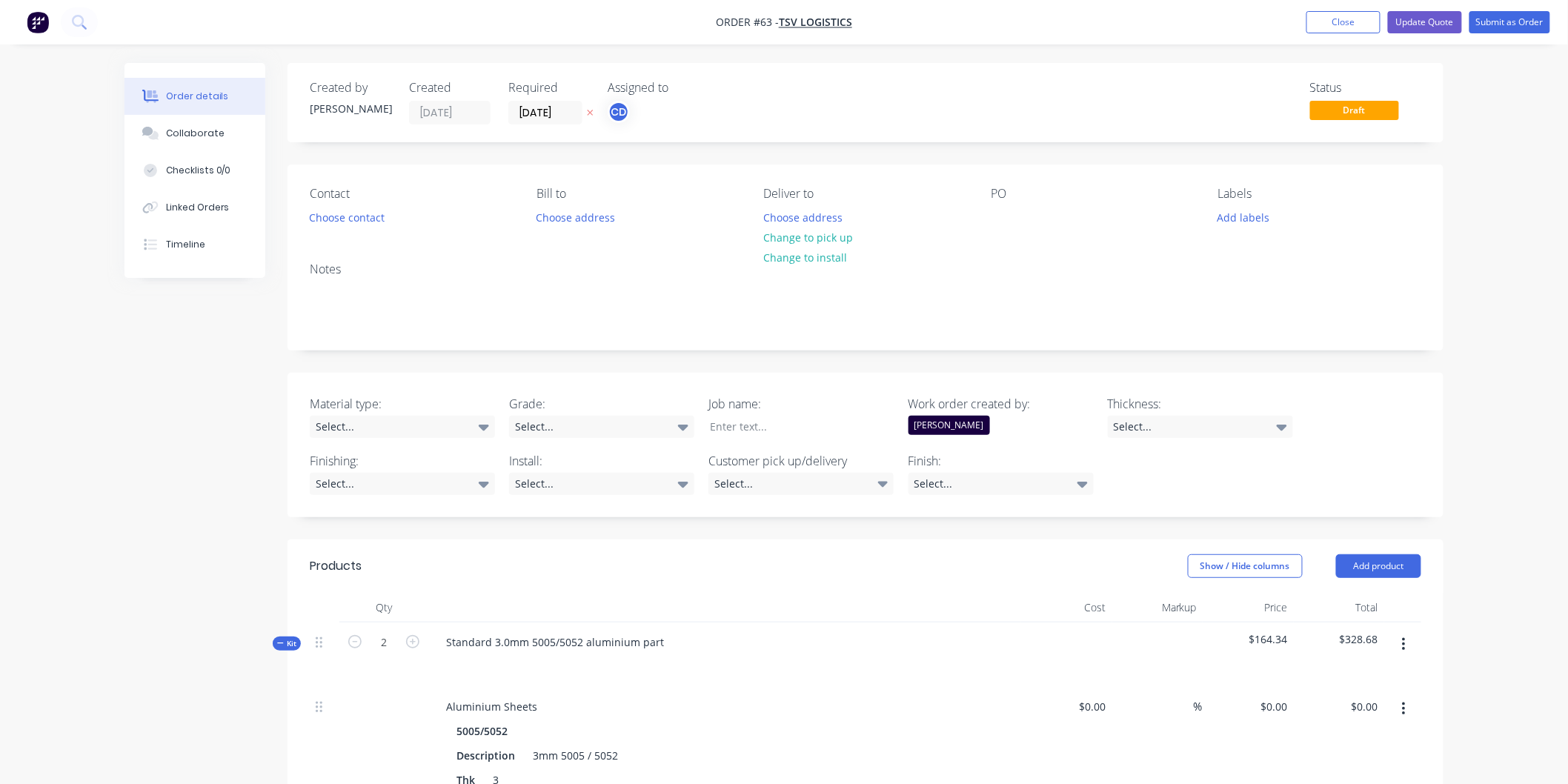
type input "$50.00"
type input "120"
type input "$110.00"
type input "$55.00"
type input "$30.00"
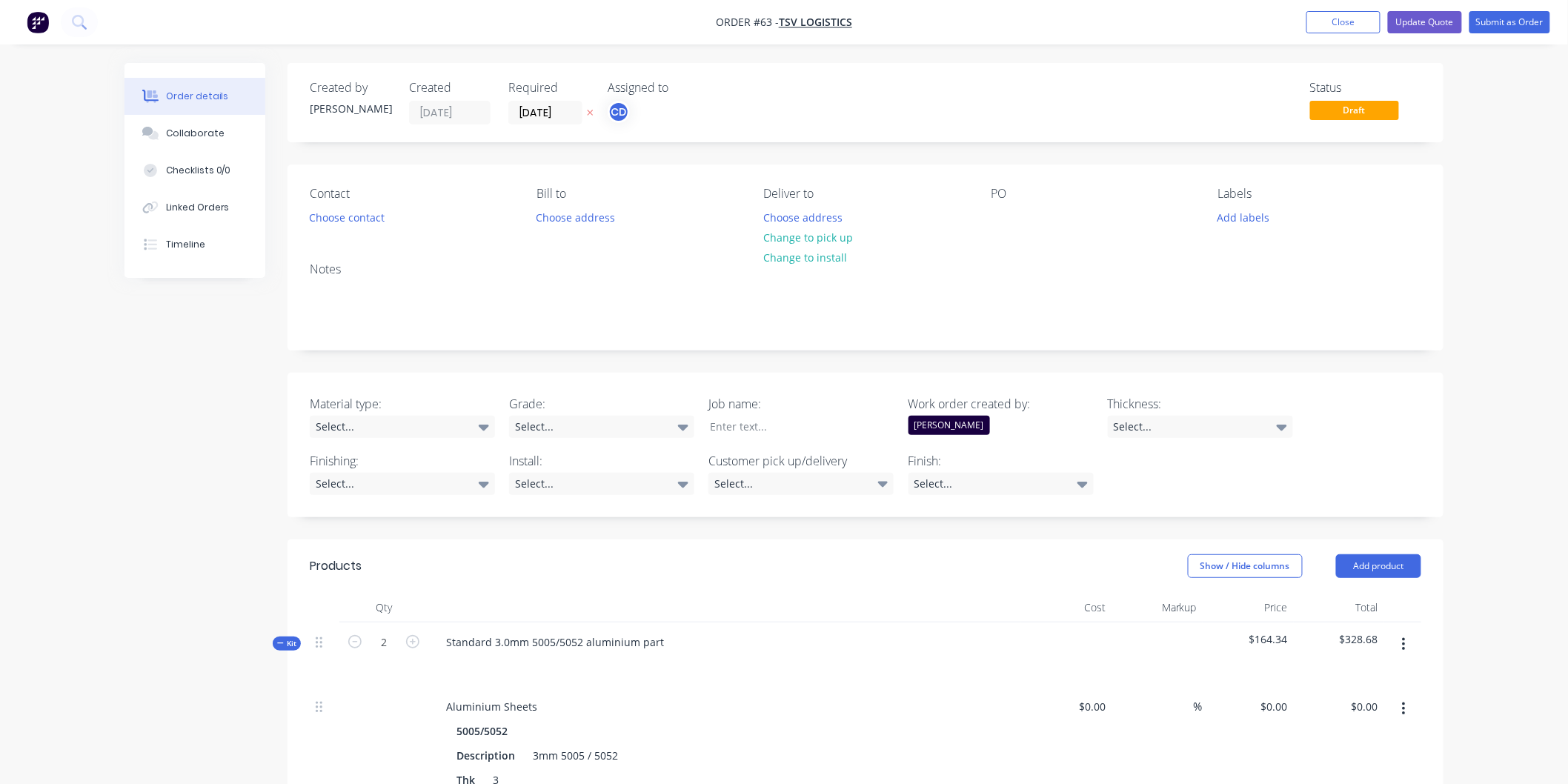
type input "266.67"
type input "$110.00"
type input "$11.00"
type input "$150.00"
type input "-100"
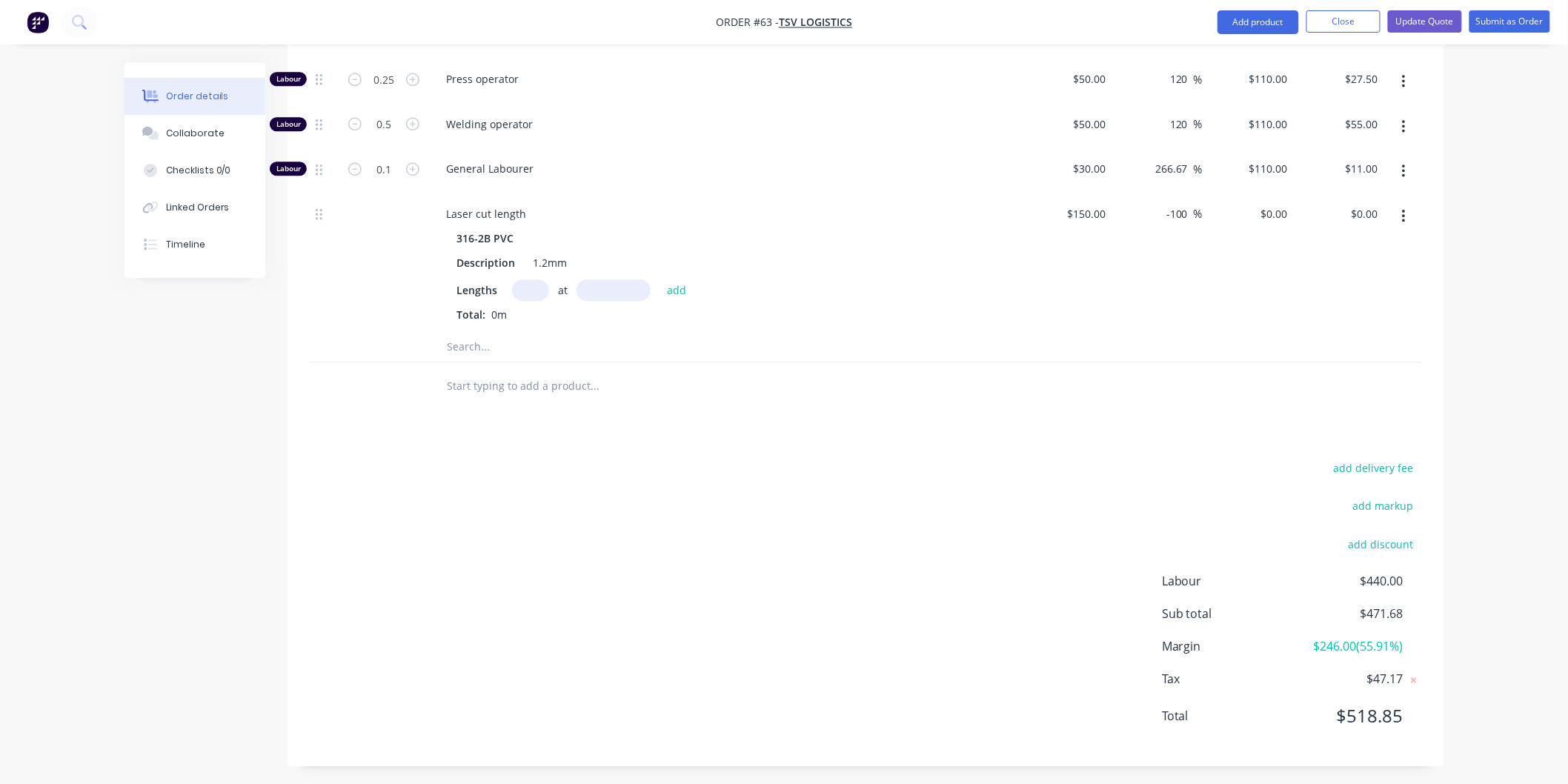
scroll to position [1619, 0]
click at [1327, 20] on button "Close" at bounding box center [1343, 21] width 74 height 22
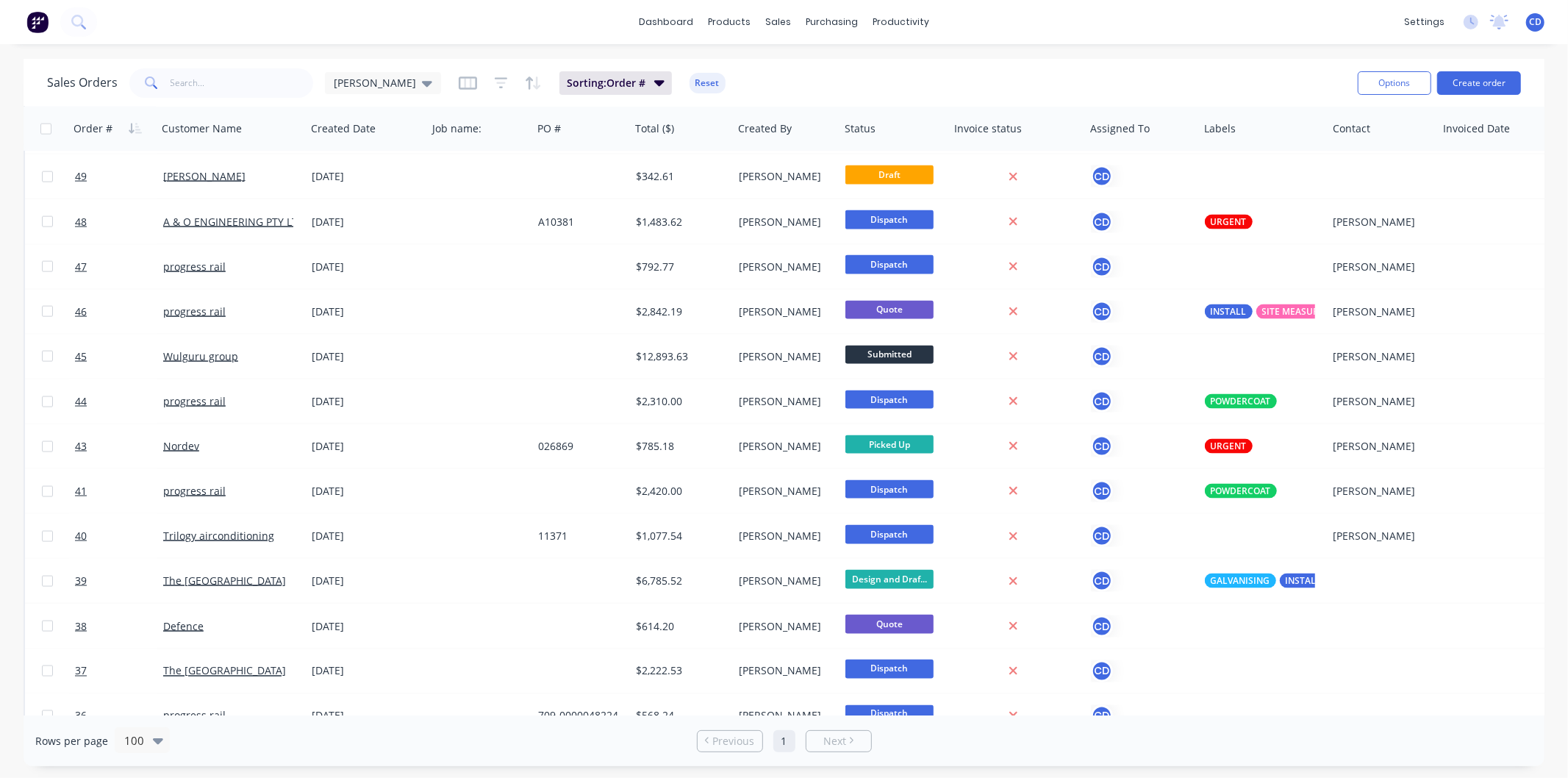
scroll to position [1773, 0]
